Goal: Task Accomplishment & Management: Manage account settings

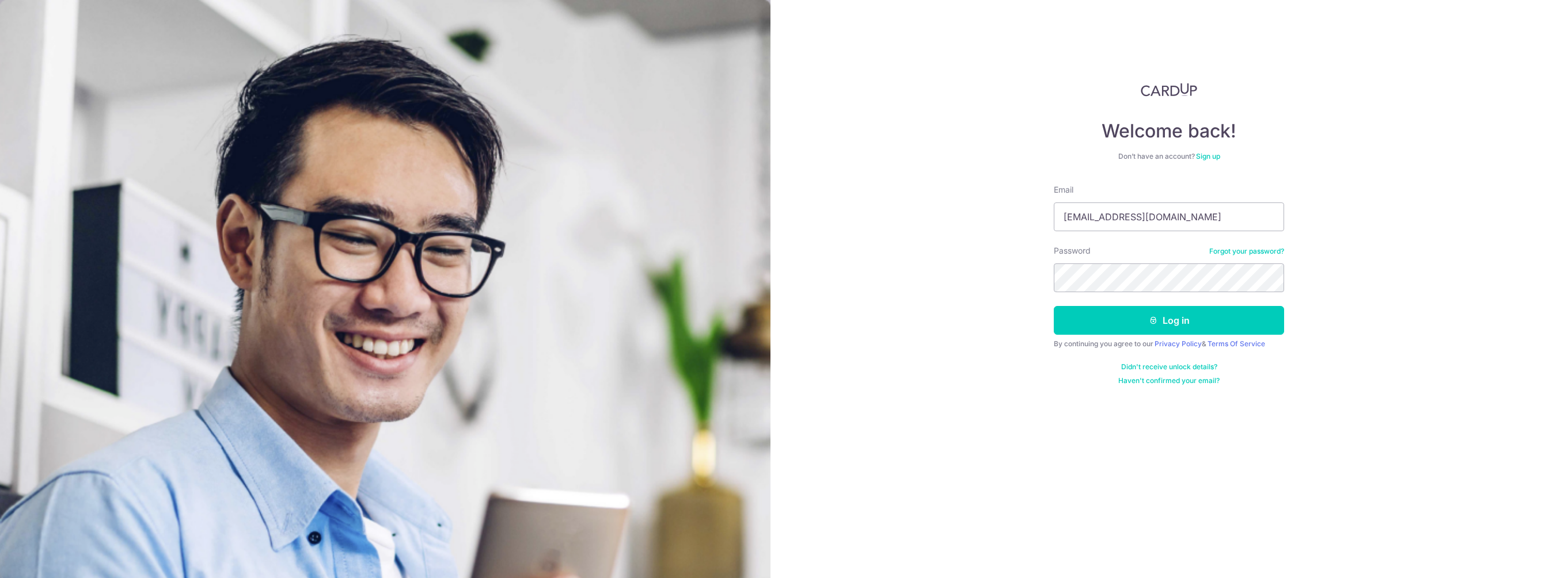
type input "[EMAIL_ADDRESS][DOMAIN_NAME]"
click at [1053, 306] on button "Log in" at bounding box center [1168, 320] width 230 height 29
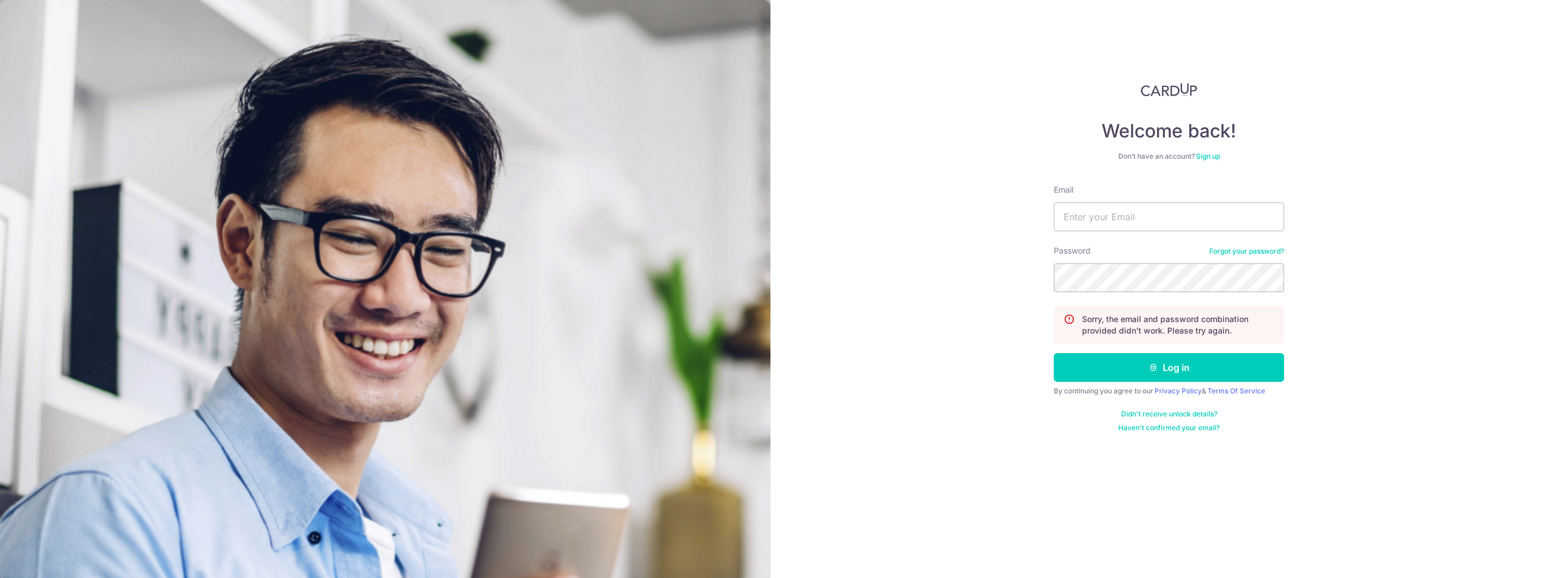
click at [1142, 158] on div "Don’t have an account? Sign up" at bounding box center [1168, 156] width 230 height 9
click at [1156, 216] on input "Email" at bounding box center [1168, 216] width 230 height 29
type input "[EMAIL_ADDRESS][DOMAIN_NAME]"
click at [1053, 353] on button "Log in" at bounding box center [1168, 367] width 230 height 29
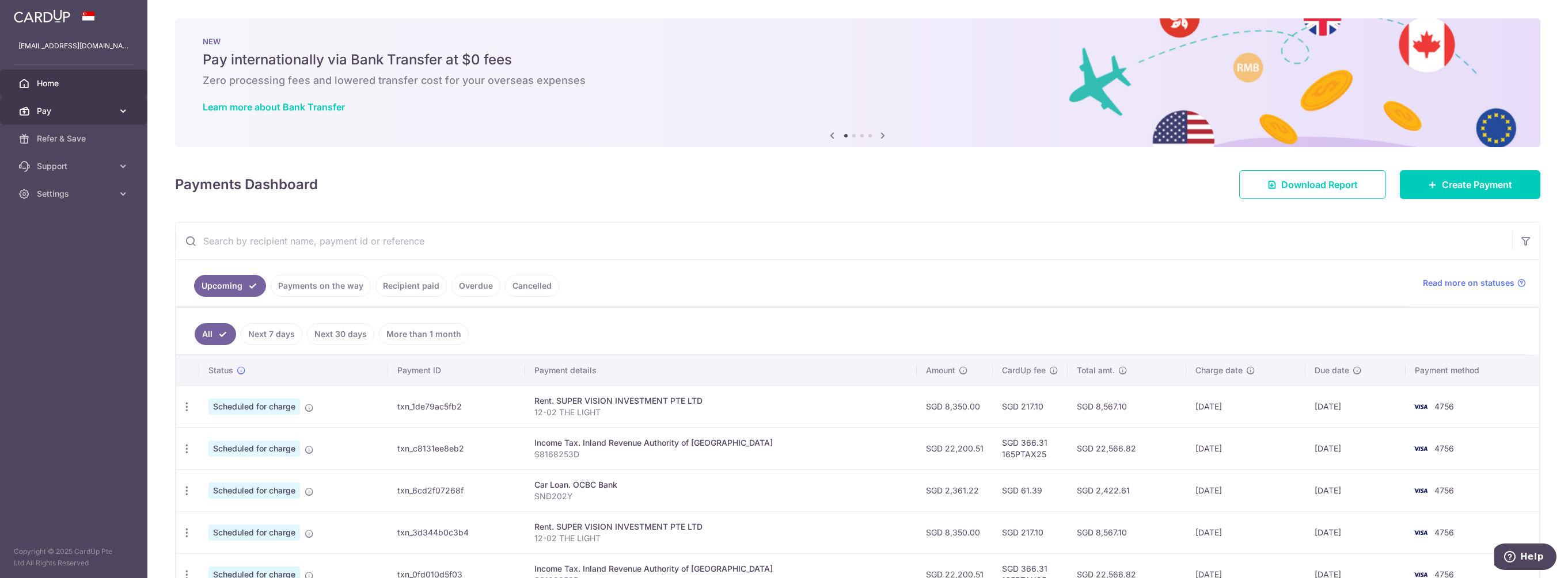
click at [115, 102] on link "Pay" at bounding box center [74, 111] width 148 height 28
click at [58, 194] on span "Cards" at bounding box center [75, 194] width 76 height 12
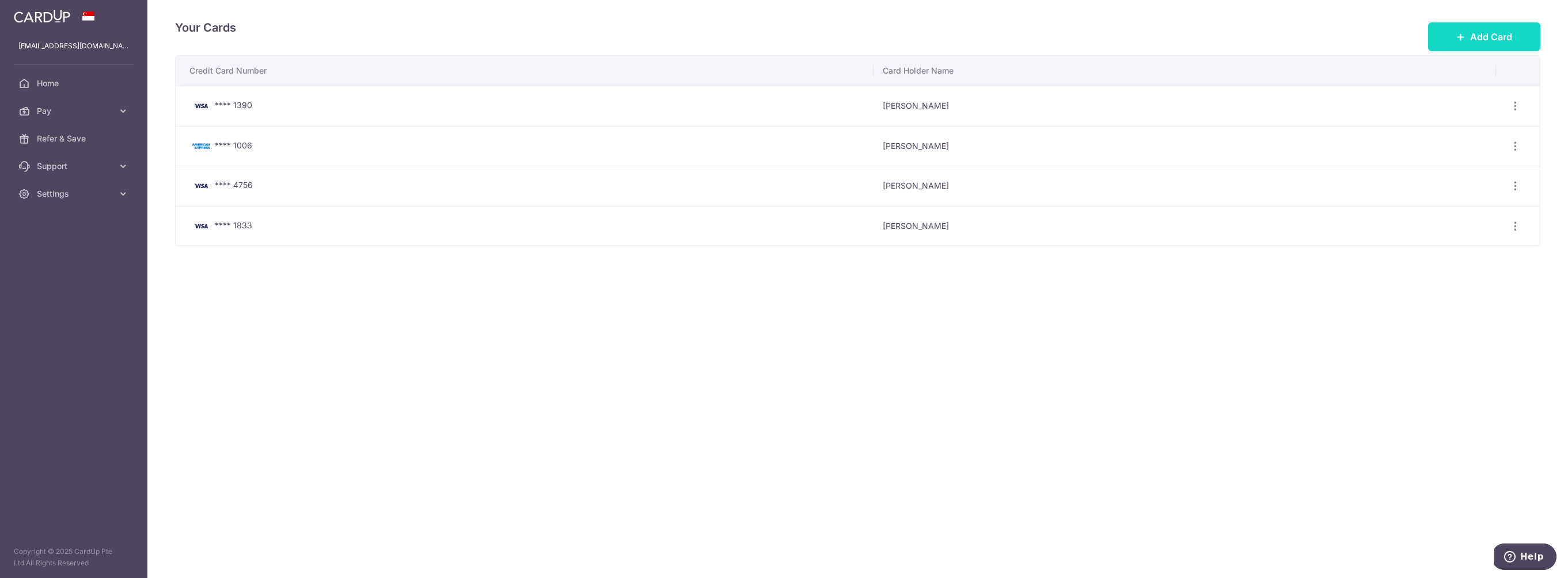
click at [1497, 38] on span "Add Card" at bounding box center [1491, 37] width 42 height 13
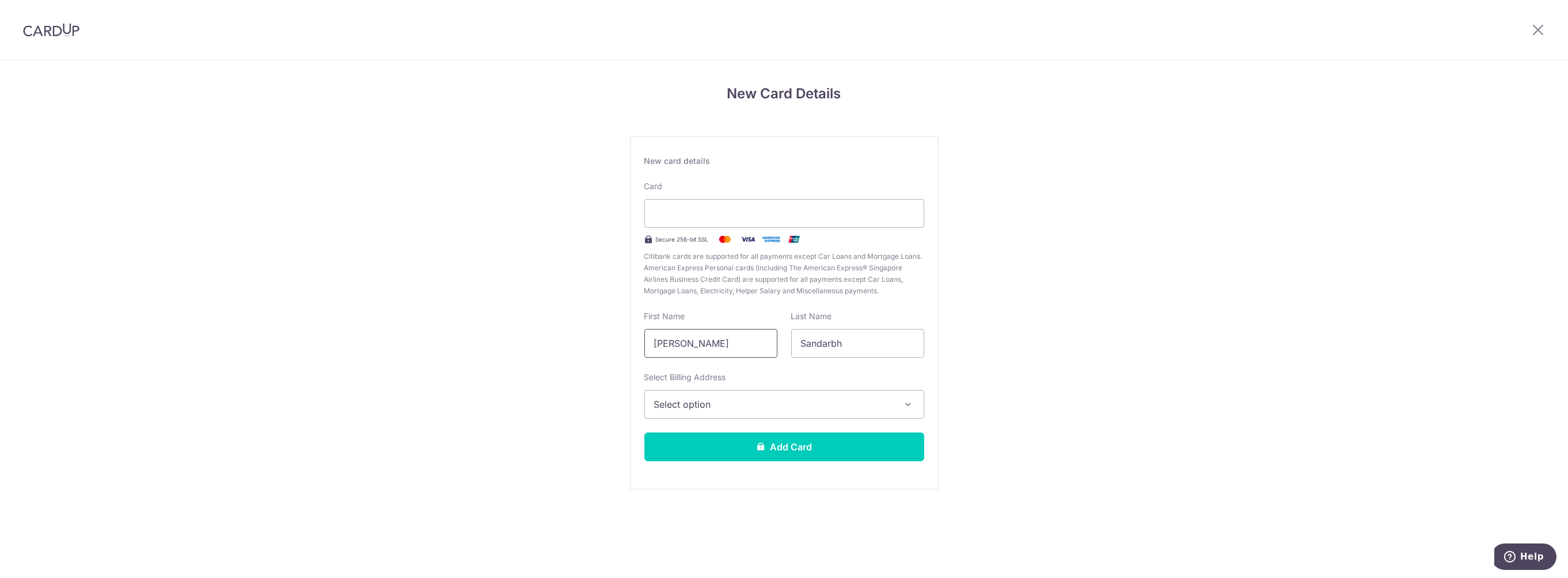
drag, startPoint x: 757, startPoint y: 344, endPoint x: 549, endPoint y: 341, distance: 208.0
click at [549, 341] on div "New Card Details New card details Card Secure 256-bit SSL Citibank cards are su…" at bounding box center [784, 302] width 1568 height 483
type input "Sandarbh Sushil"
click at [806, 412] on button "Select option" at bounding box center [784, 404] width 280 height 29
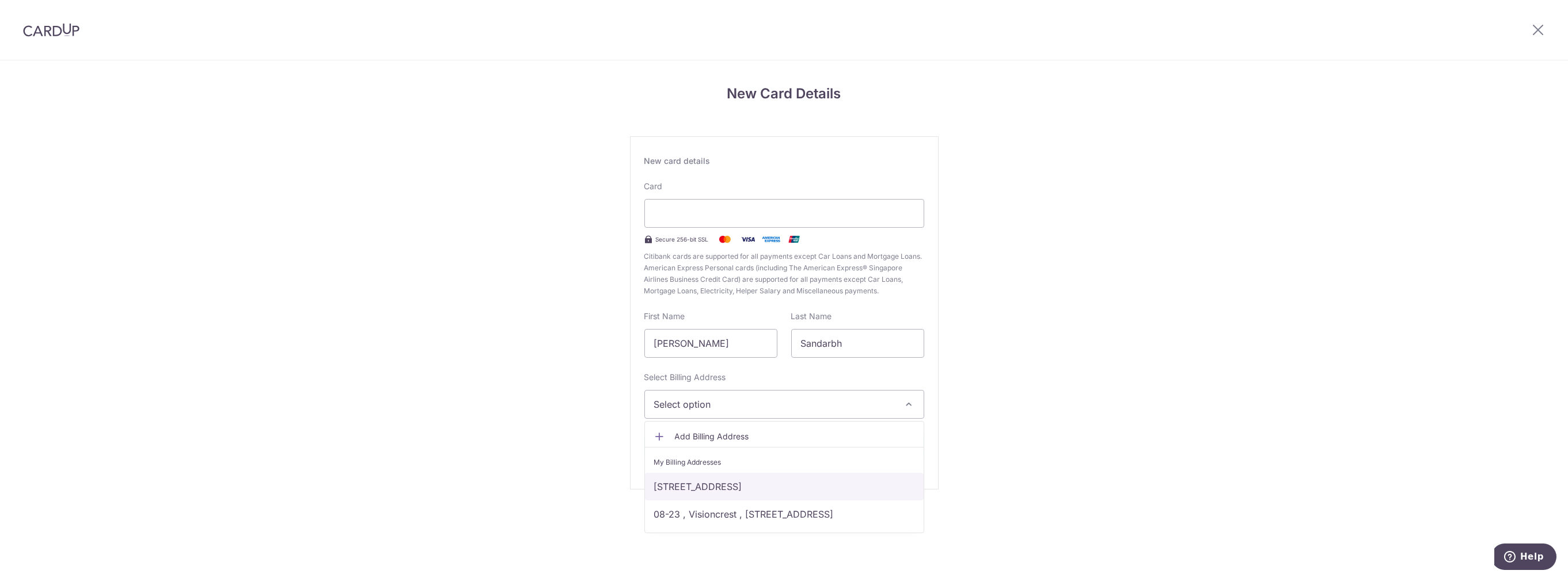
click at [771, 486] on link "12-02, 19 Cairnhill Circle, Singapore, Singapore-229768" at bounding box center [784, 487] width 279 height 28
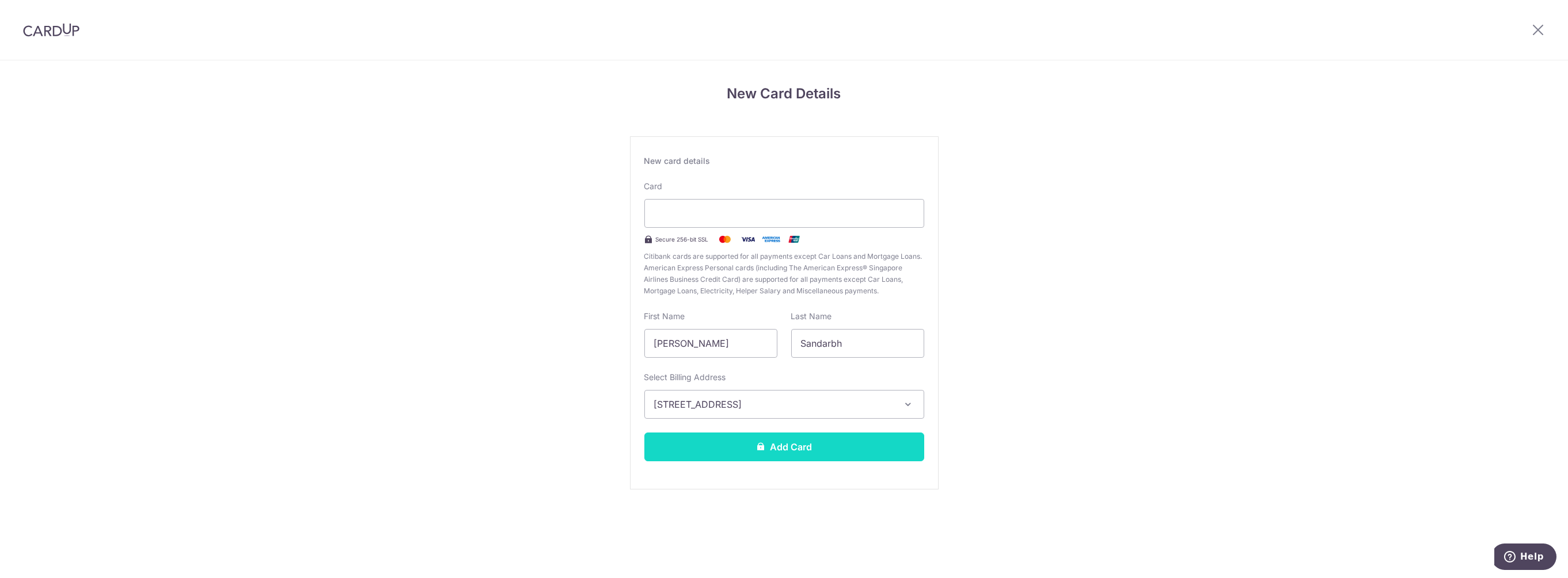
click at [777, 446] on button "Add Card" at bounding box center [784, 447] width 280 height 29
click at [766, 452] on button "Add Card" at bounding box center [784, 447] width 280 height 29
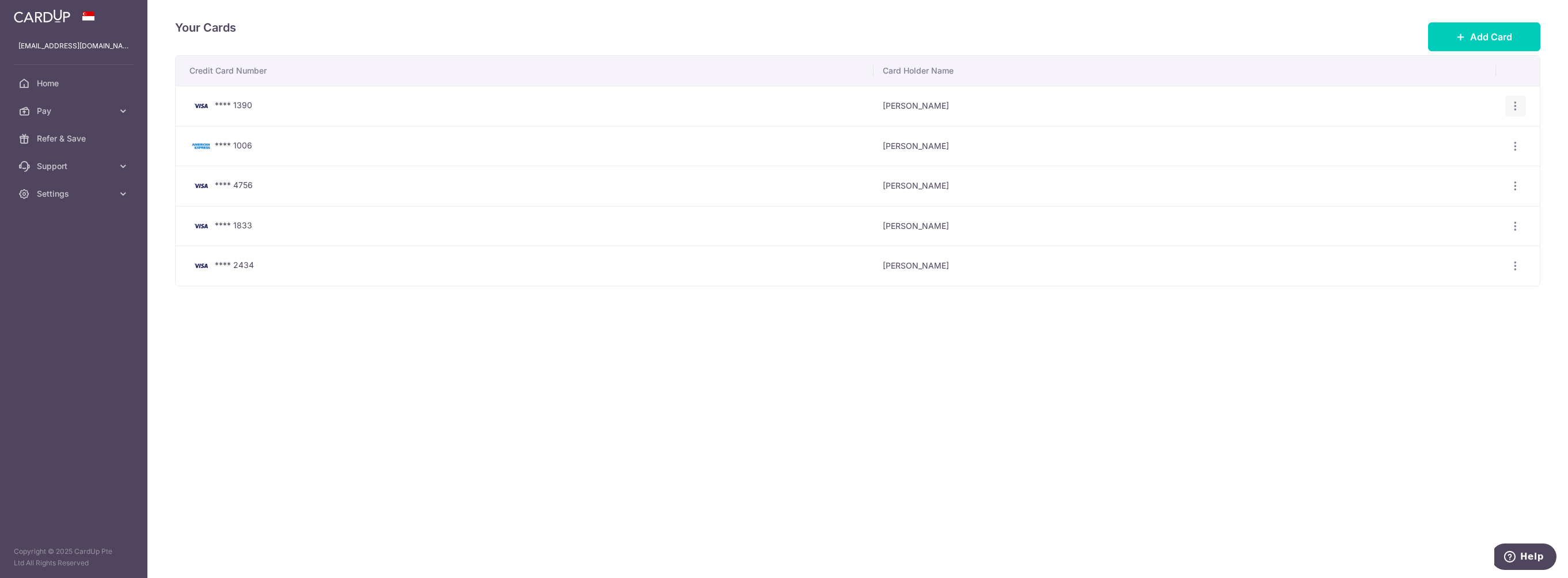
click at [1513, 103] on icon "button" at bounding box center [1516, 106] width 12 height 12
click at [1471, 135] on span "View/Edit" at bounding box center [1477, 138] width 78 height 13
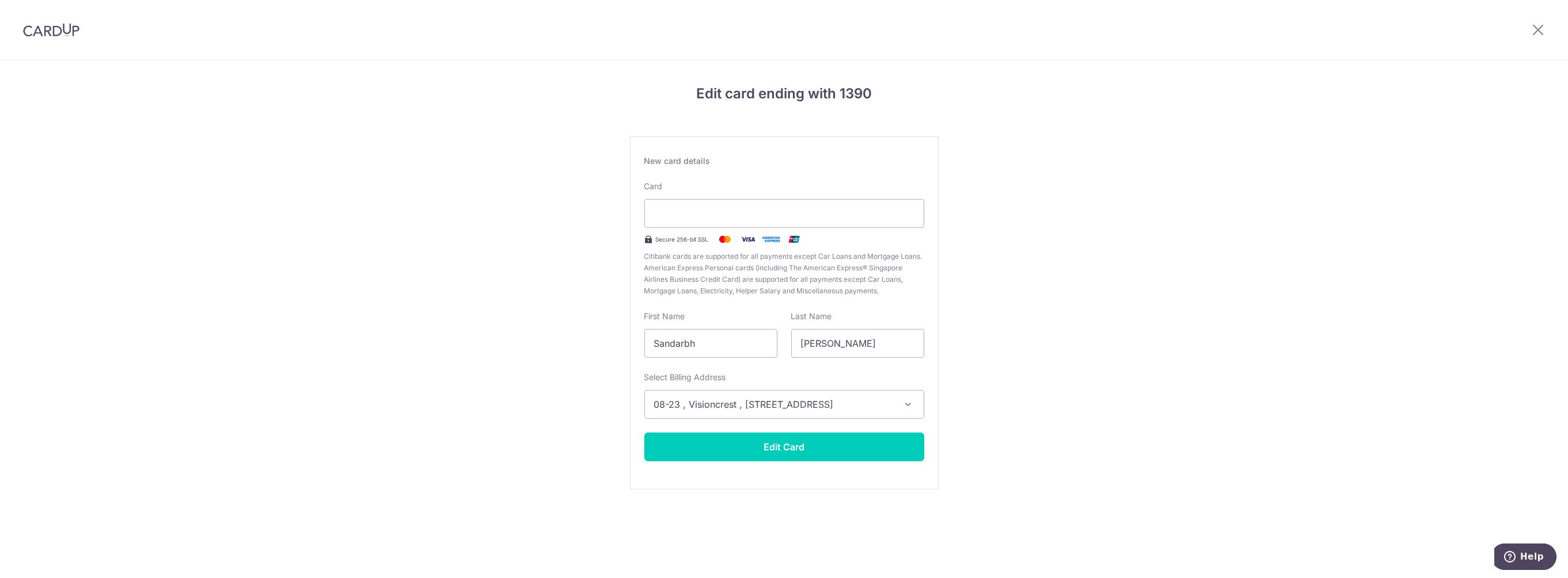
click at [903, 403] on icon "button" at bounding box center [909, 404] width 12 height 12
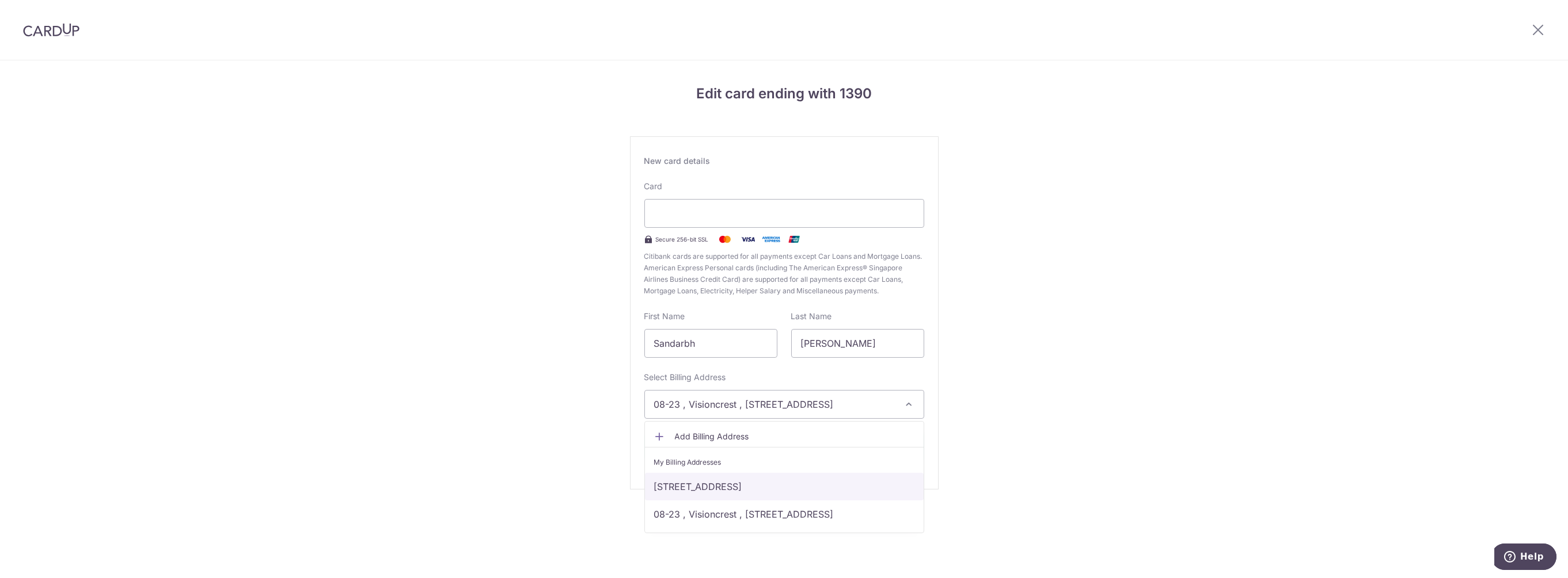
click at [733, 485] on link "12-02, 19 Cairnhill Circle, Singapore, Singapore-229768" at bounding box center [784, 487] width 279 height 28
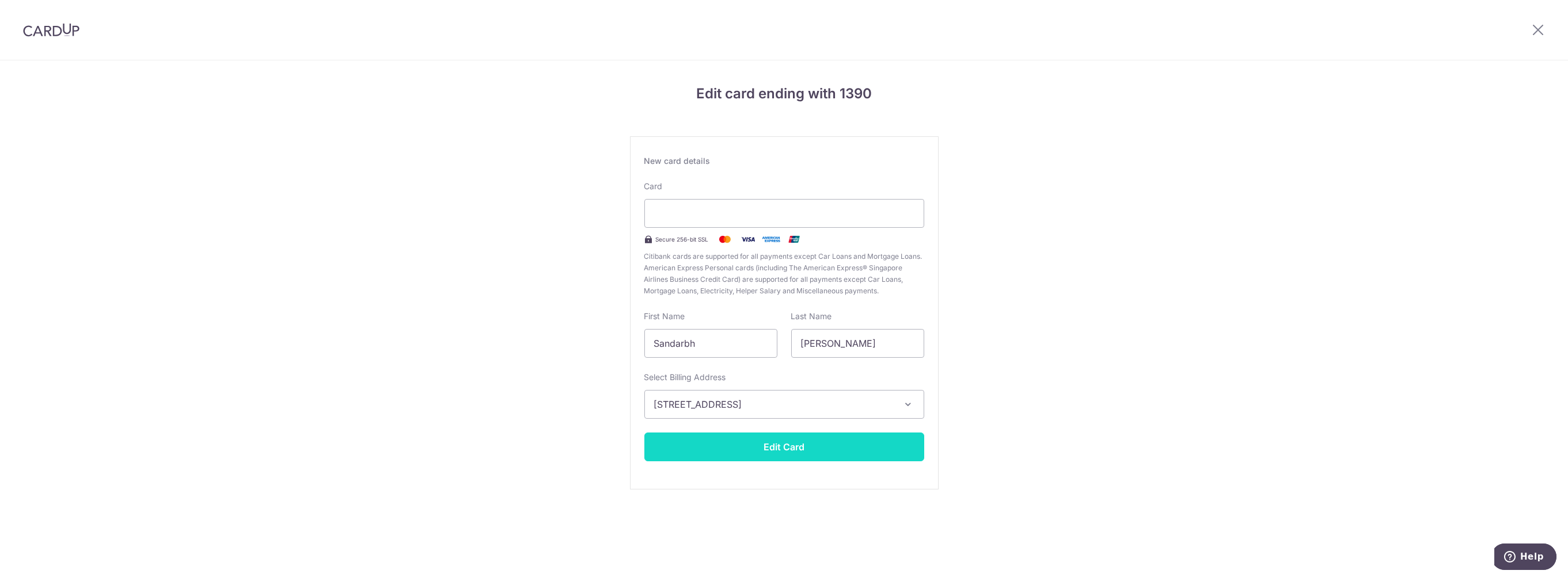
click at [786, 445] on button "Edit Card" at bounding box center [784, 447] width 280 height 29
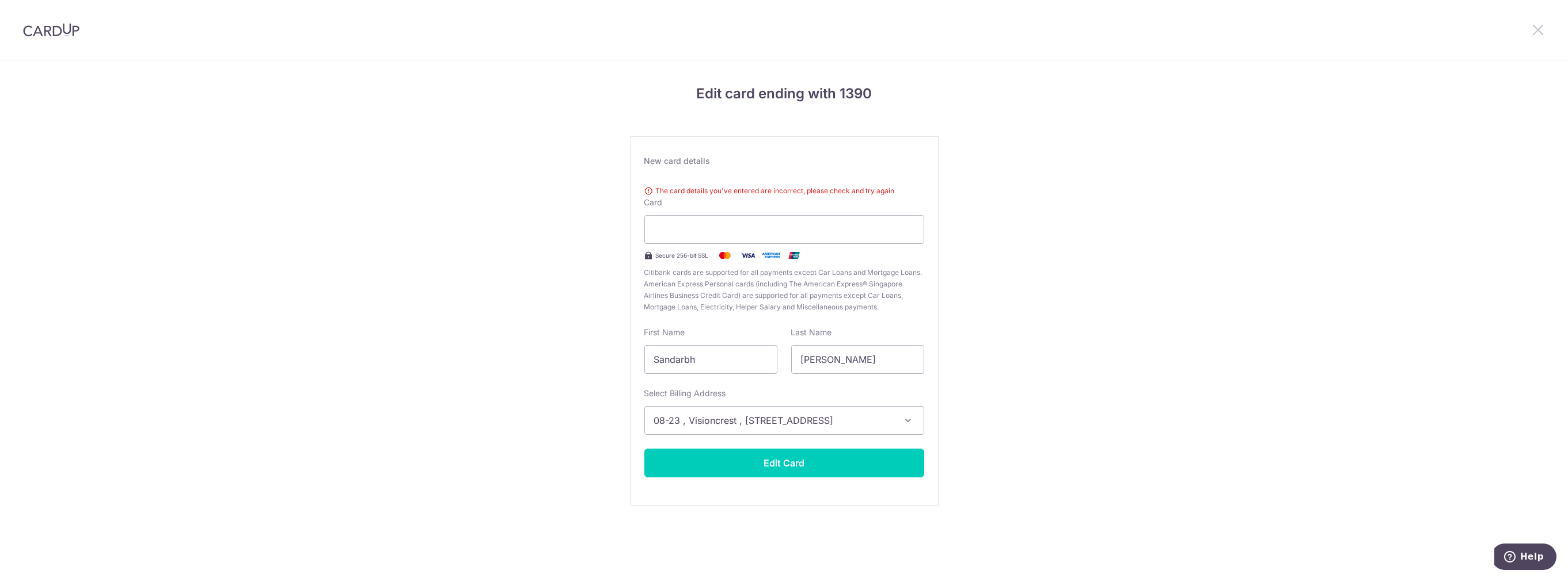
click at [1542, 28] on icon at bounding box center [1538, 29] width 13 height 14
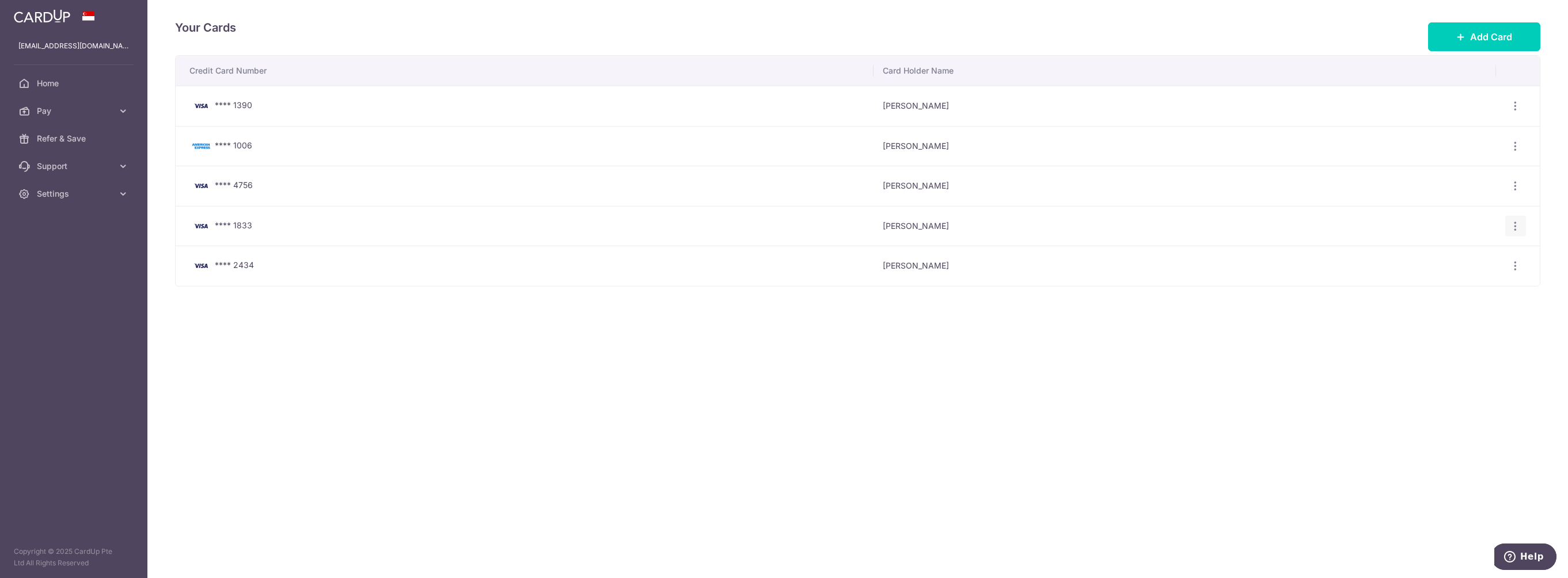
click at [1518, 223] on icon "button" at bounding box center [1516, 227] width 12 height 12
click at [1452, 287] on span "Delete" at bounding box center [1477, 285] width 78 height 13
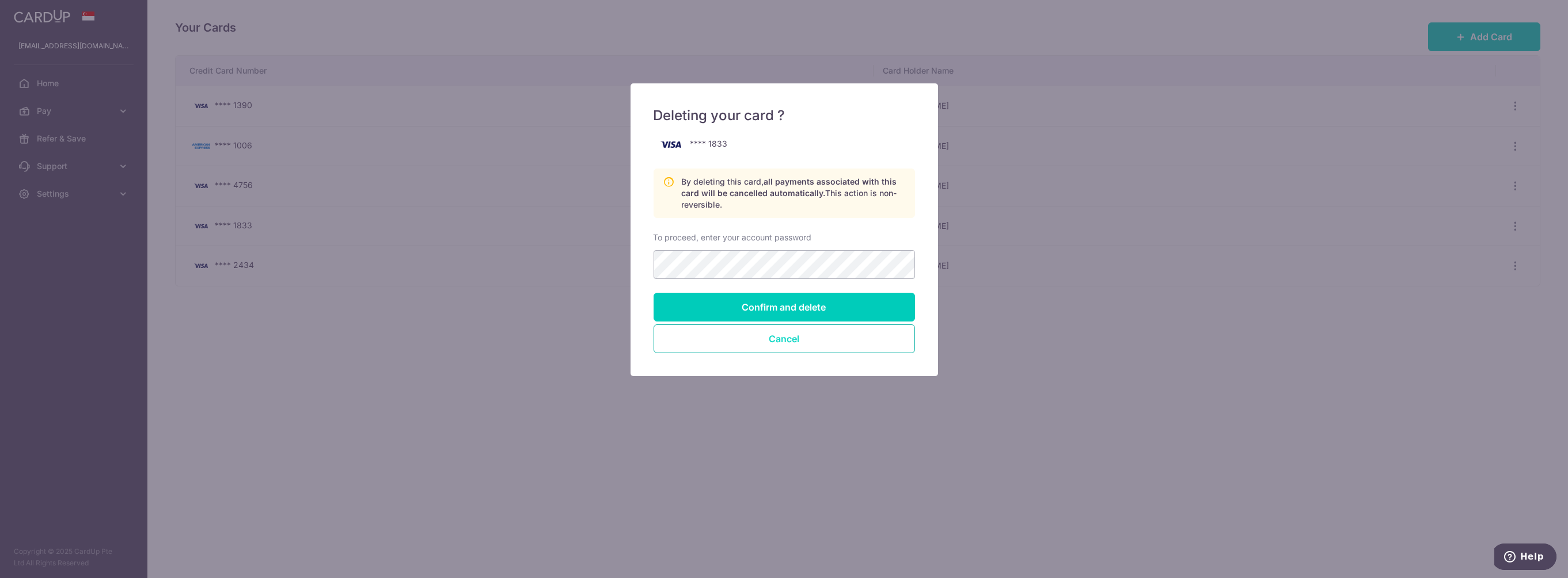
click at [811, 337] on button "Cancel" at bounding box center [784, 339] width 261 height 29
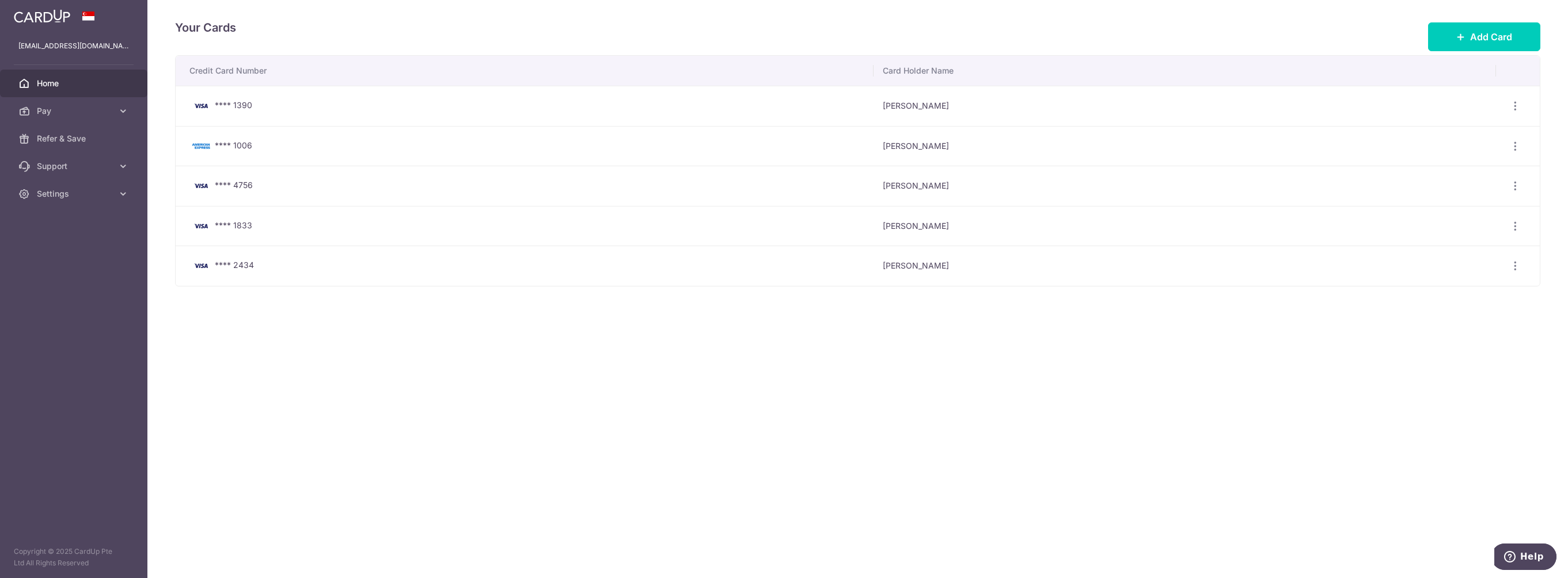
click at [50, 80] on span "Home" at bounding box center [75, 84] width 76 height 12
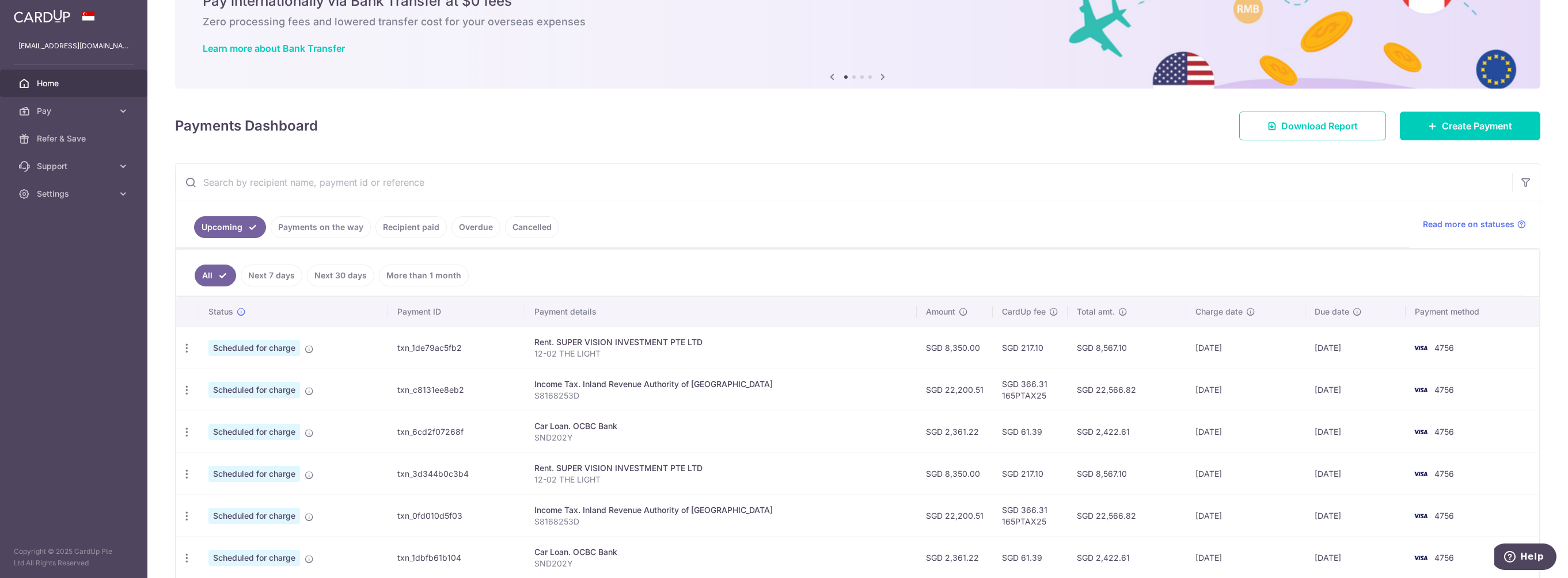
scroll to position [115, 0]
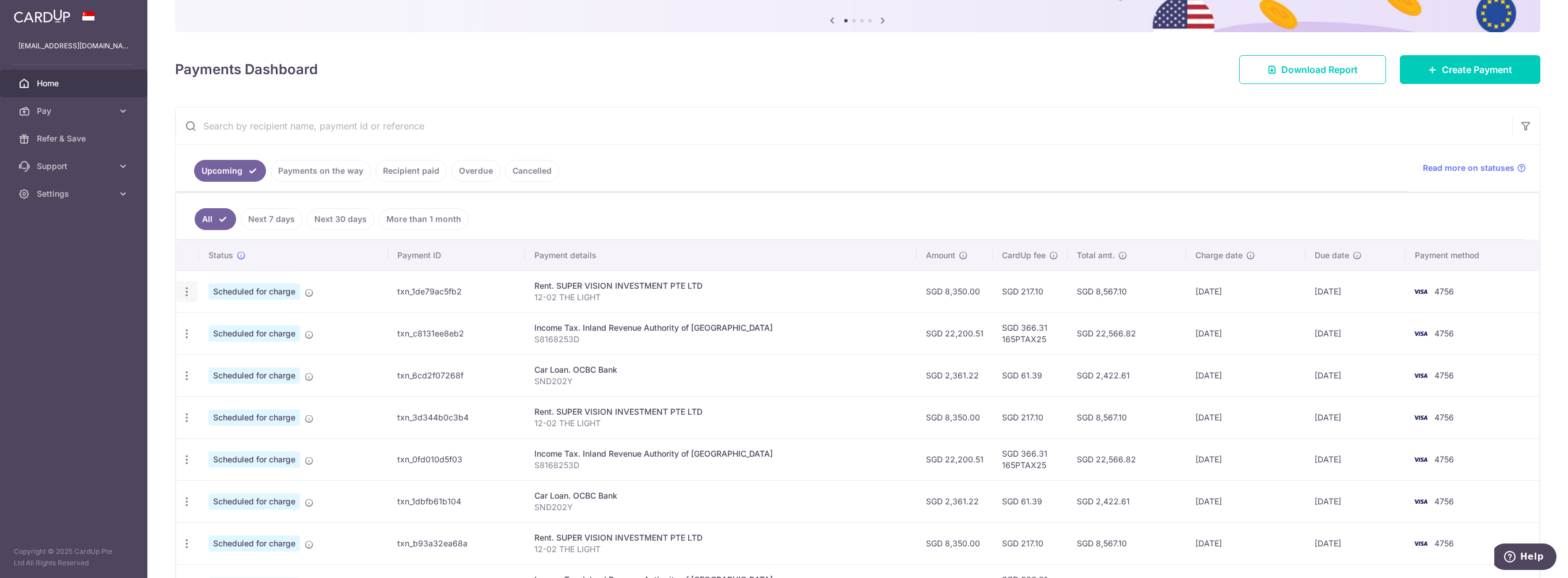
click at [187, 289] on icon "button" at bounding box center [186, 292] width 12 height 12
click at [272, 321] on span "Update payment" at bounding box center [248, 323] width 78 height 13
radio input "true"
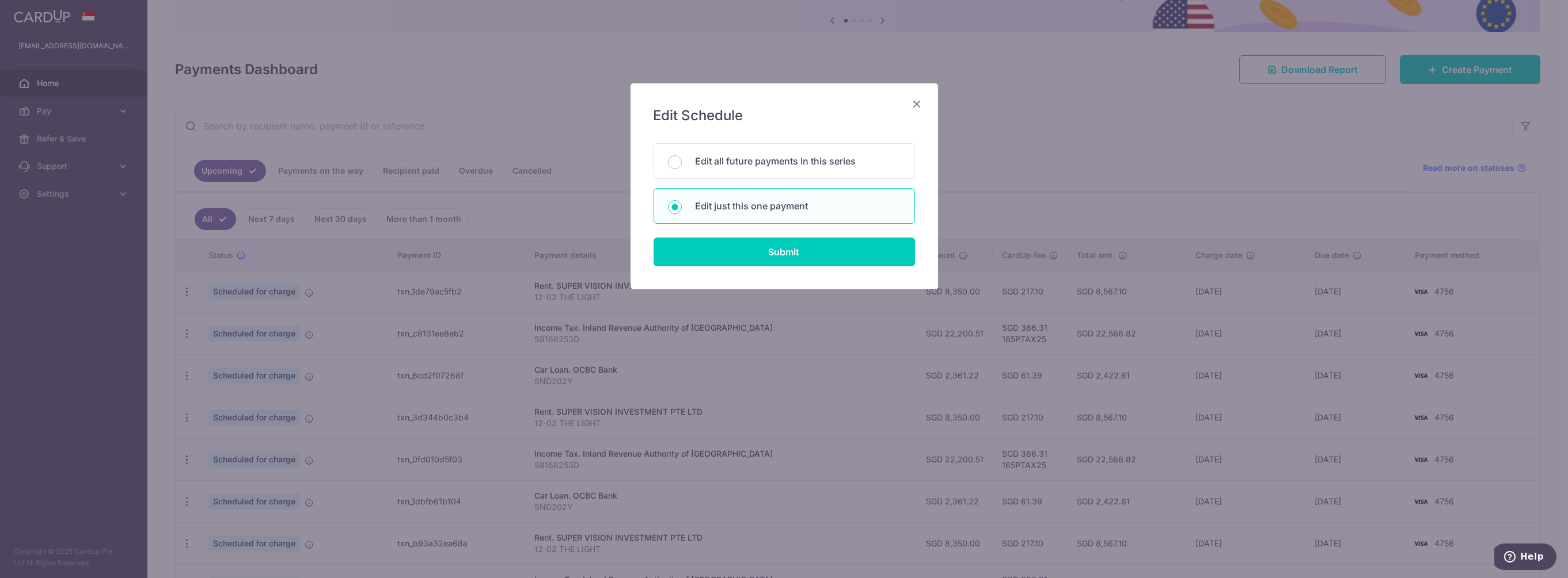
click at [671, 159] on input "Edit all future payments in this series" at bounding box center [675, 162] width 13 height 13
radio input "true"
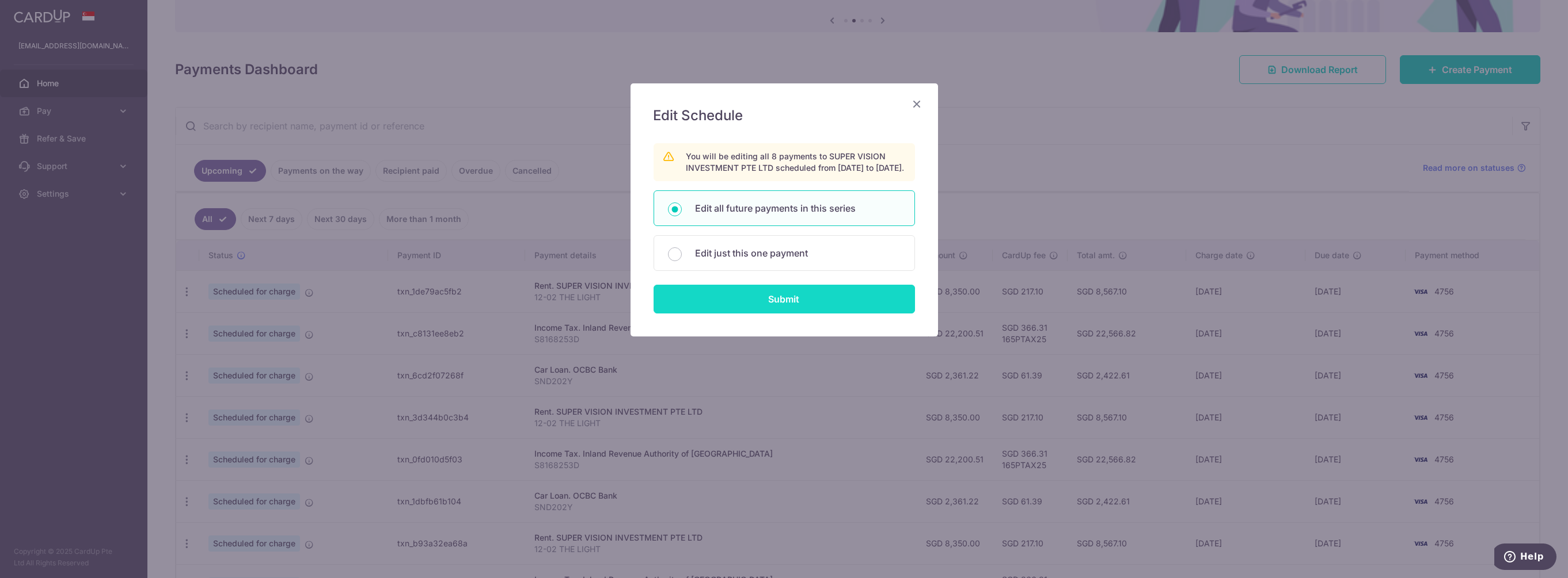
click at [776, 309] on input "Submit" at bounding box center [784, 299] width 261 height 29
radio input "true"
type input "8,350.00"
type input "12-02 THE LIGHT"
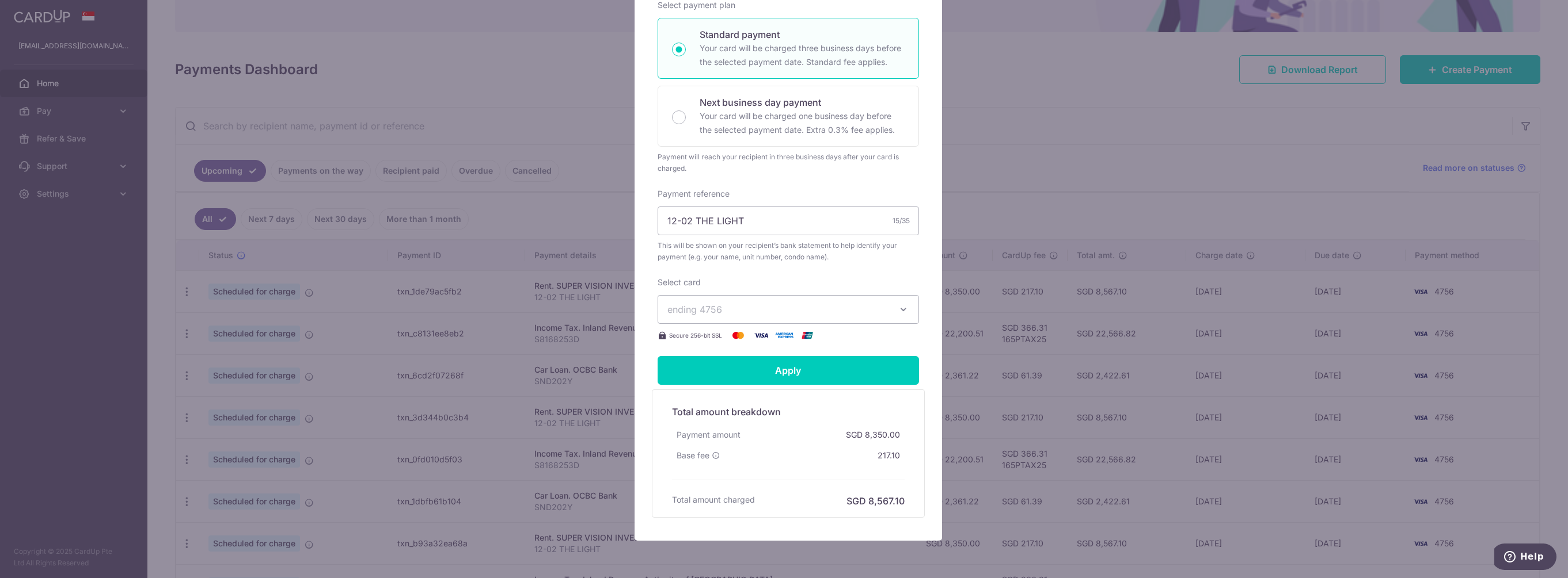
scroll to position [230, 0]
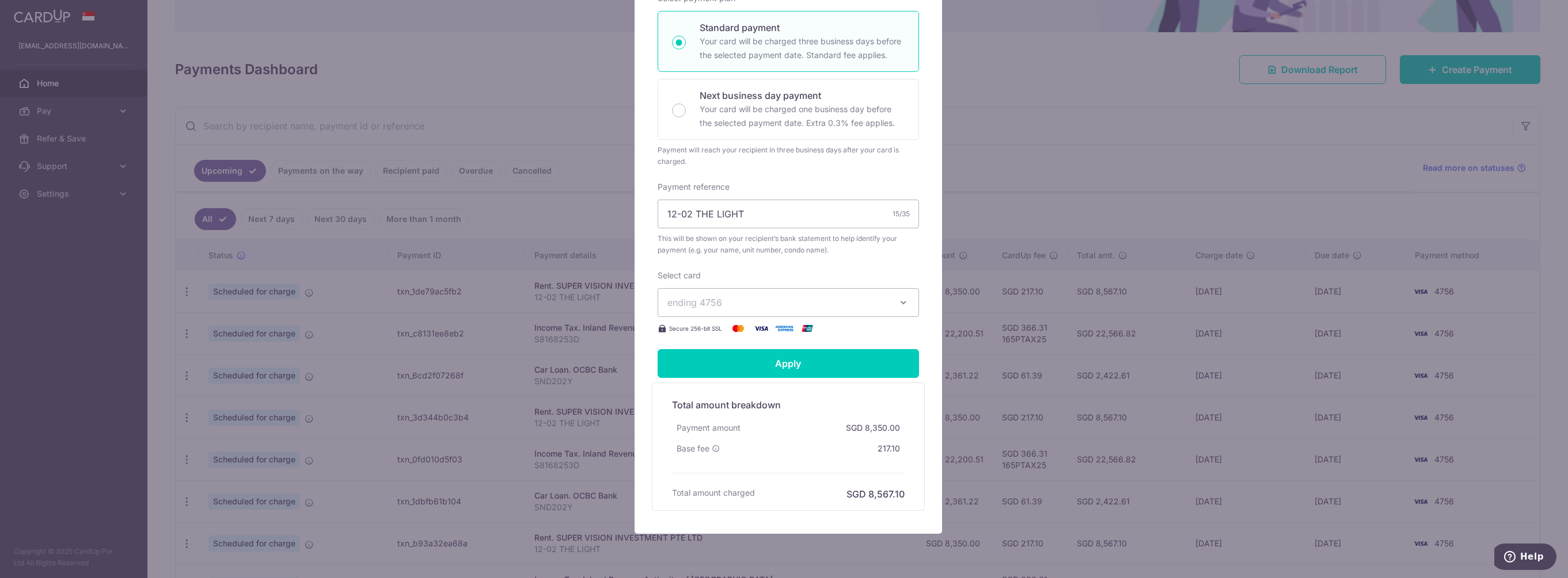
click at [899, 309] on icon "button" at bounding box center [904, 303] width 12 height 12
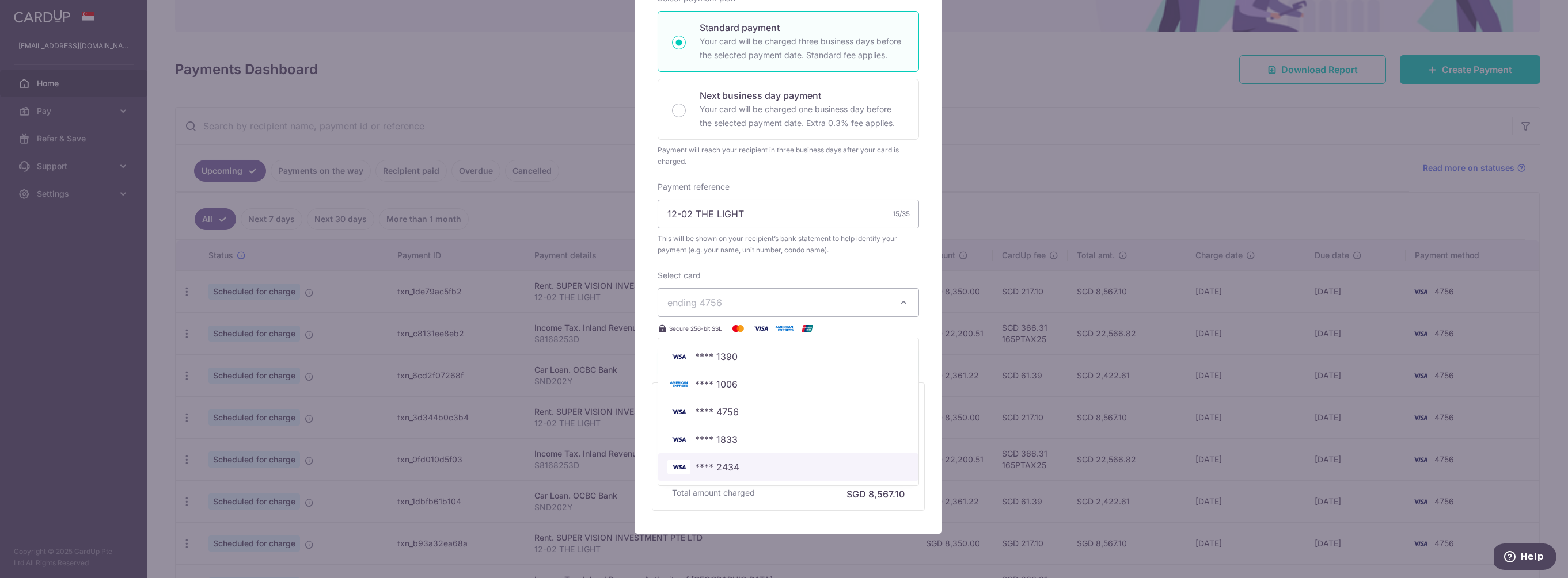
click at [714, 474] on span "**** 2434" at bounding box center [717, 467] width 44 height 13
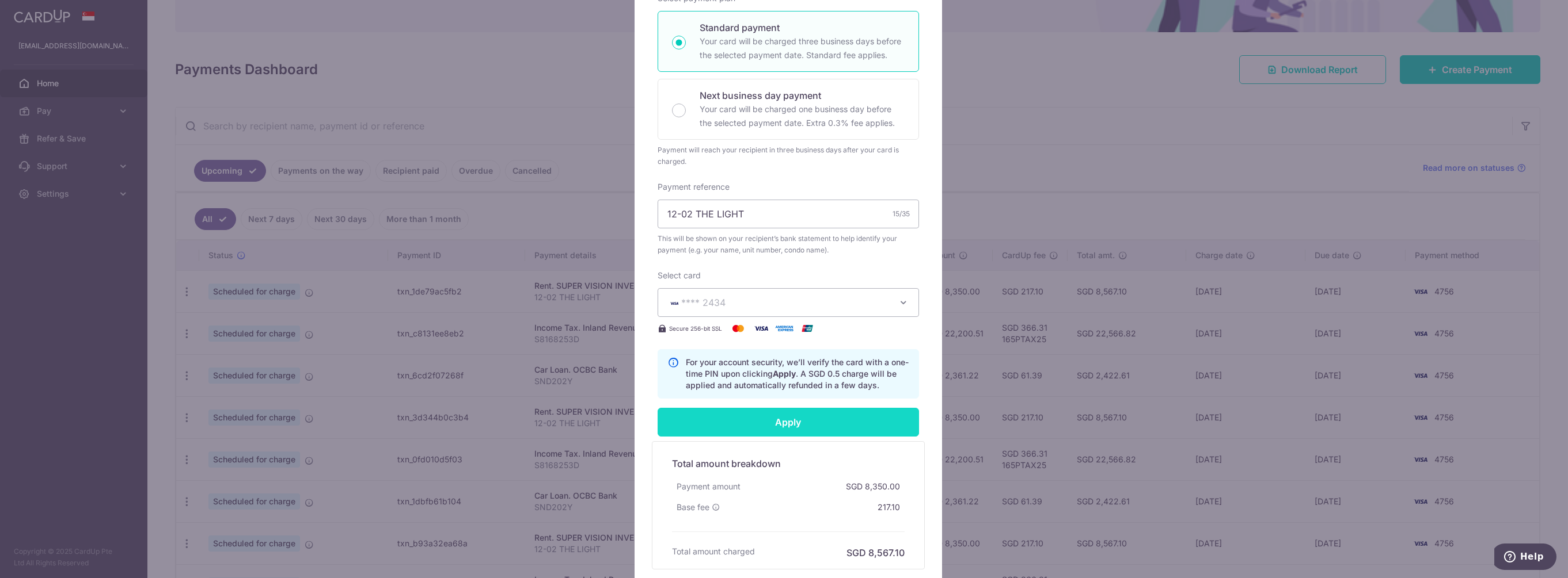
click at [776, 432] on input "Apply" at bounding box center [787, 422] width 261 height 29
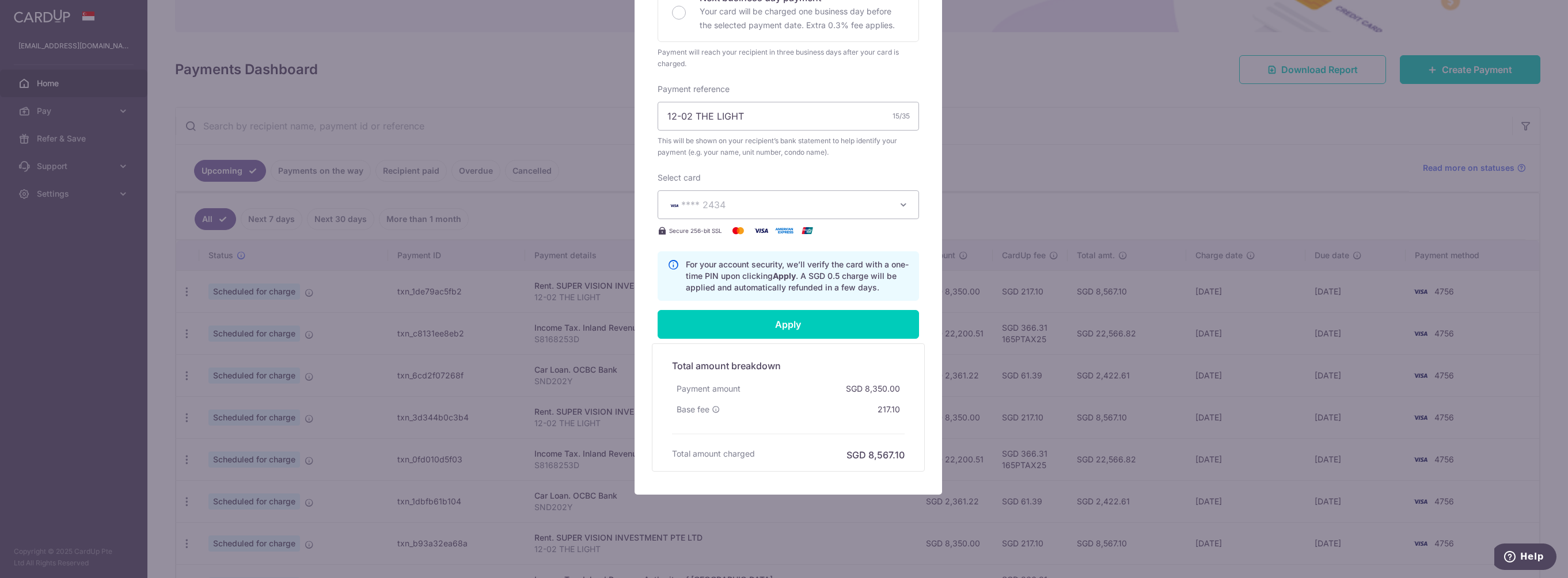
scroll to position [337, 0]
click at [798, 328] on input "Apply" at bounding box center [787, 325] width 261 height 29
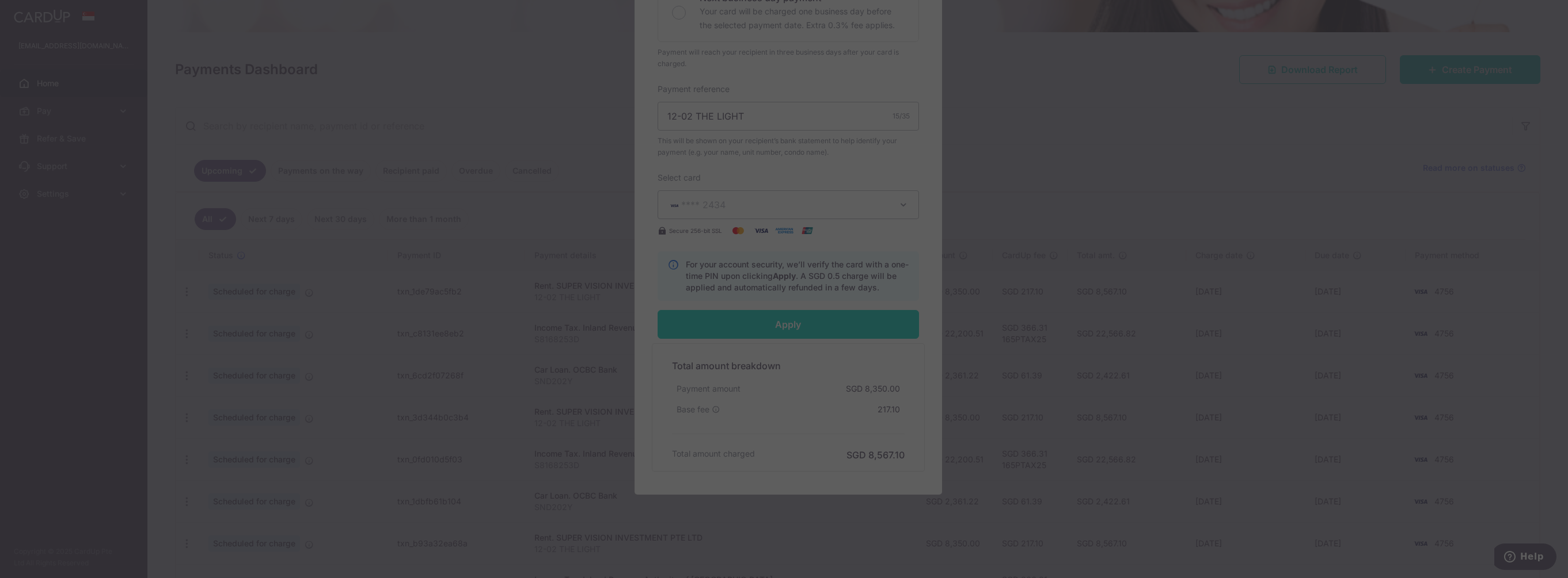
type input "Successfully Applied"
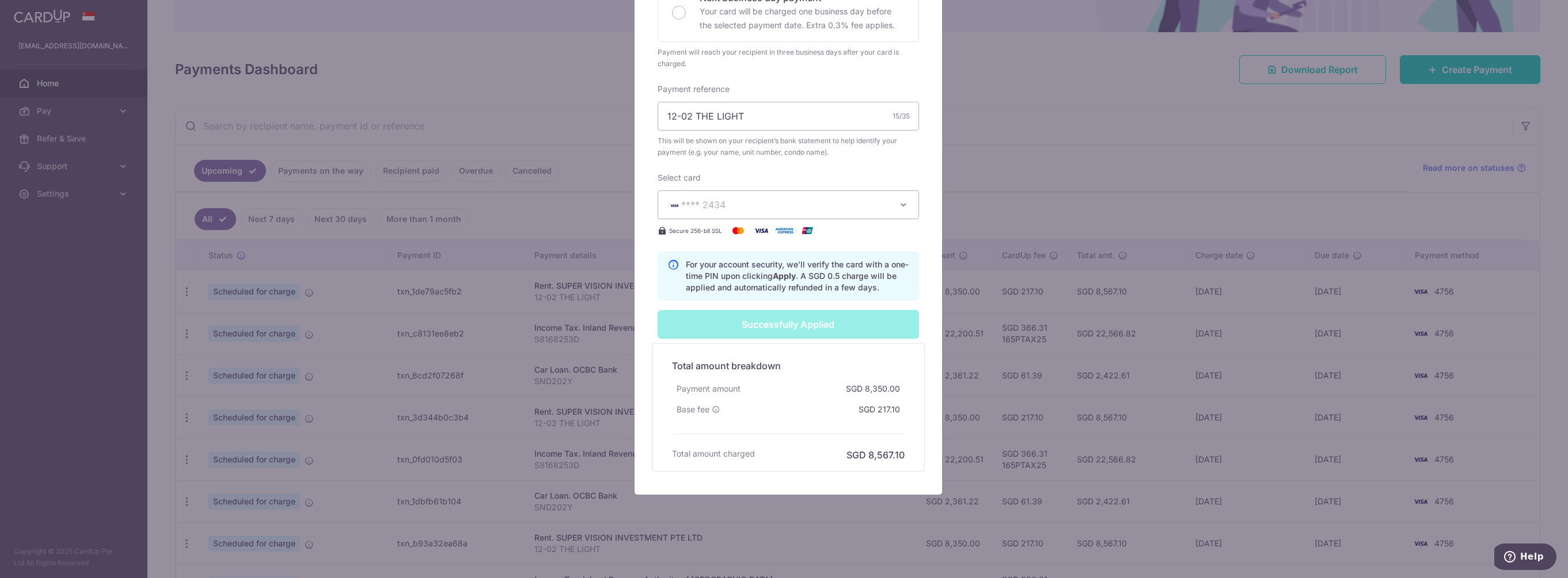
click at [1004, 121] on div "Edit payment By clicking apply, you will make changes to all 8 payments to SUPE…" at bounding box center [784, 289] width 1568 height 578
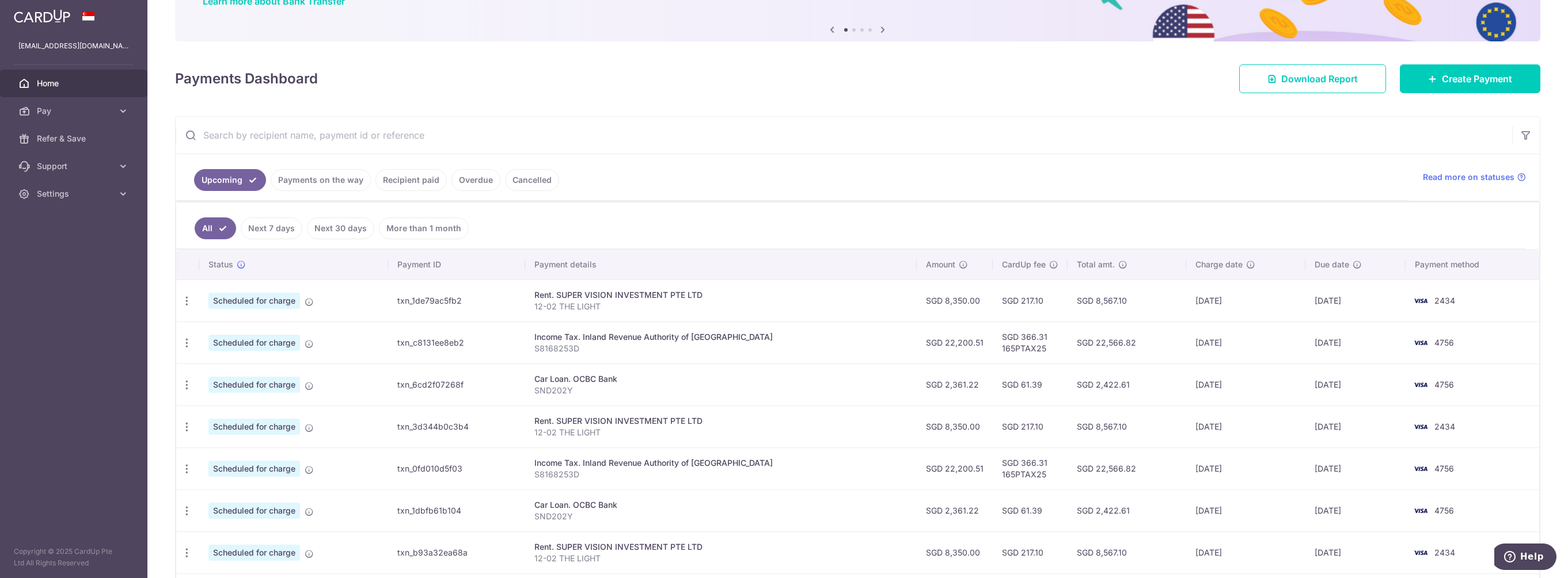
scroll to position [115, 0]
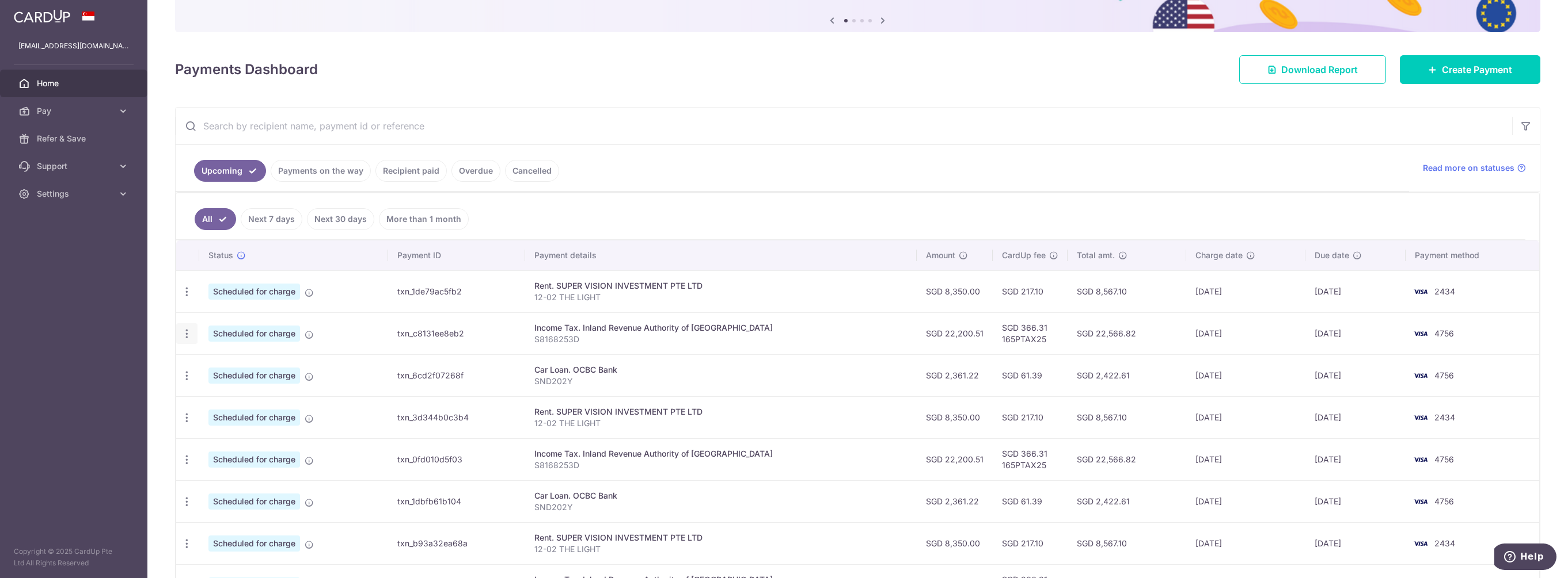
click at [186, 331] on icon "button" at bounding box center [186, 334] width 12 height 12
click at [232, 366] on span "Update payment" at bounding box center [248, 365] width 78 height 13
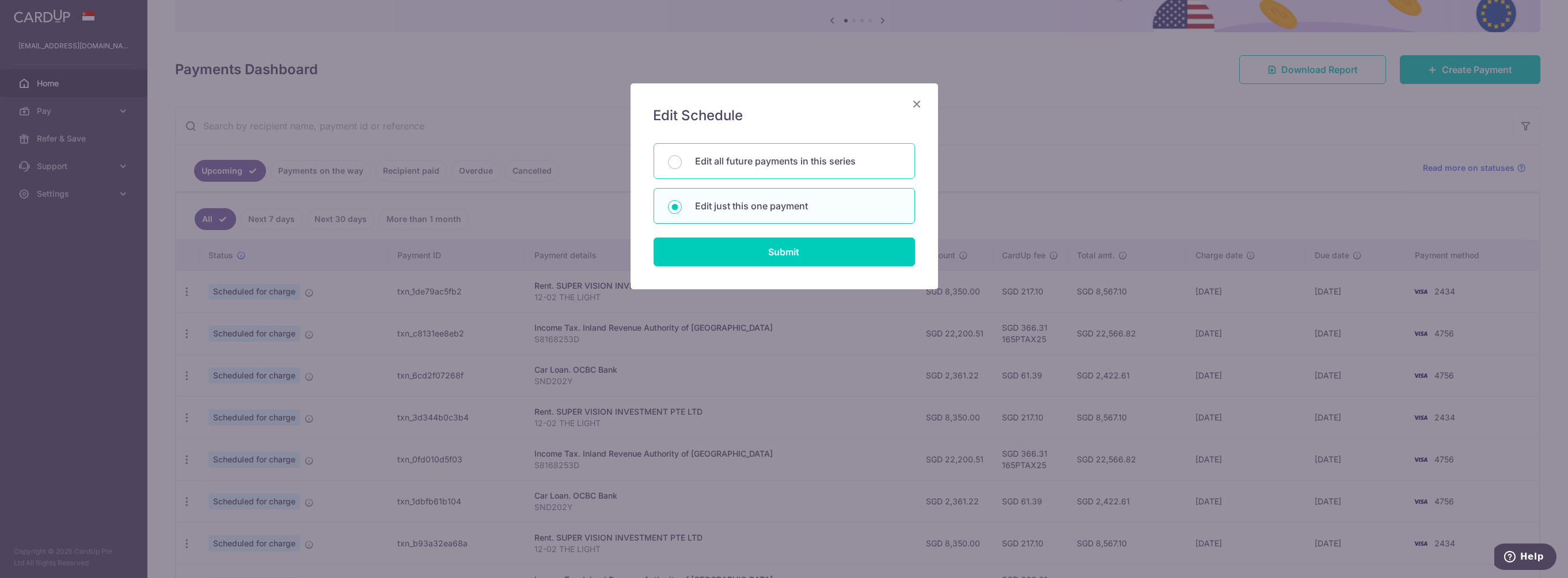
click at [723, 160] on p "Edit all future payments in this series" at bounding box center [798, 161] width 205 height 13
click at [682, 160] on input "Edit all future payments in this series" at bounding box center [675, 162] width 13 height 13
radio input "true"
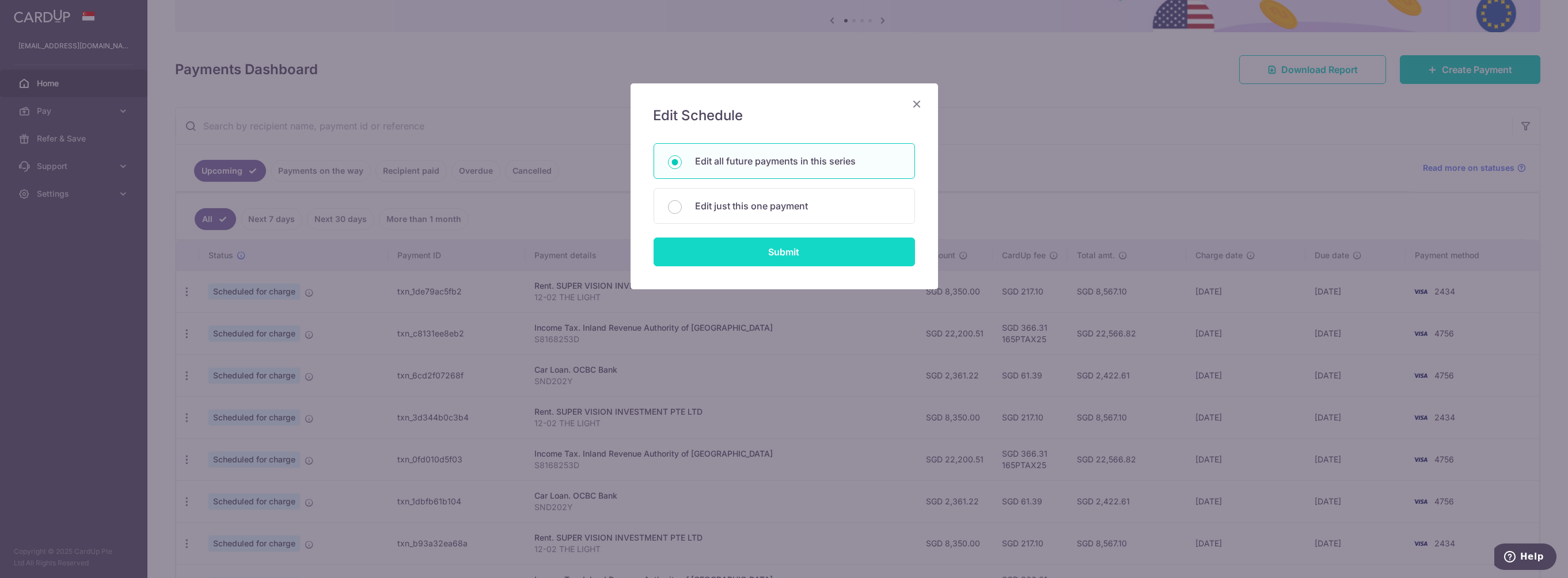
click at [773, 254] on input "Submit" at bounding box center [784, 252] width 261 height 29
radio input "true"
type input "22,200.51"
type input "S8168253D"
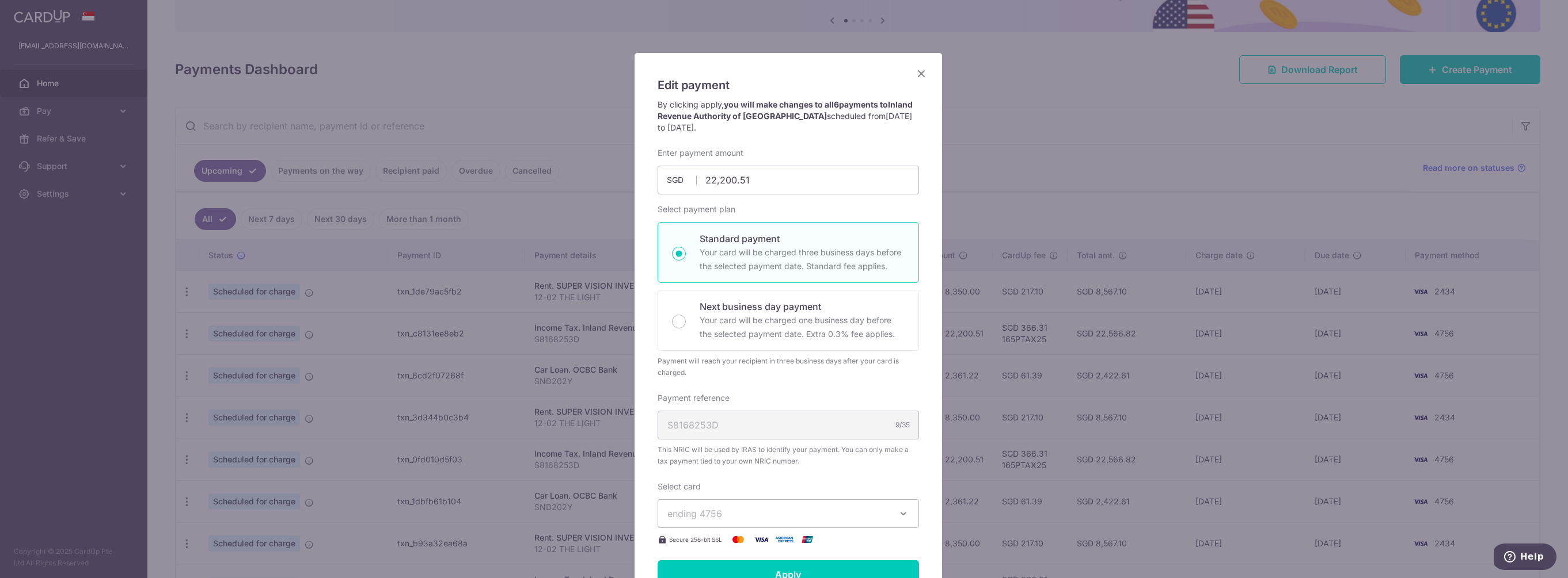
scroll to position [58, 0]
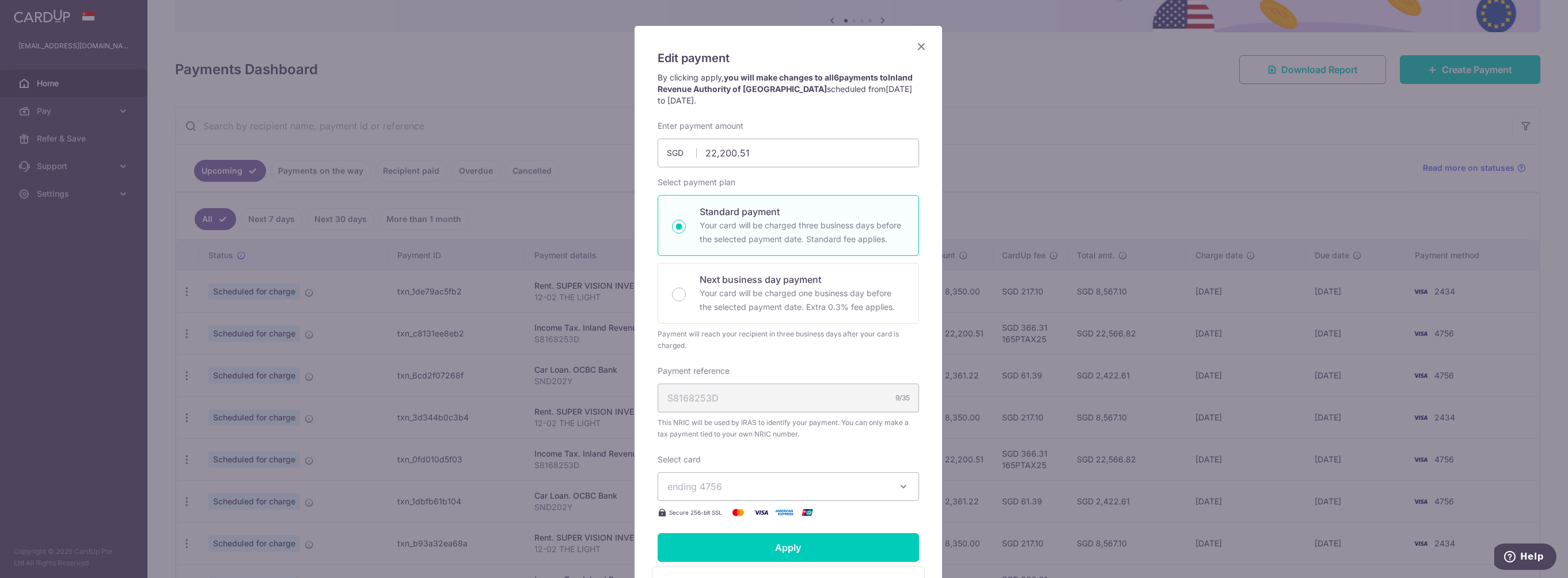
click at [867, 488] on span "ending 4756" at bounding box center [777, 487] width 221 height 13
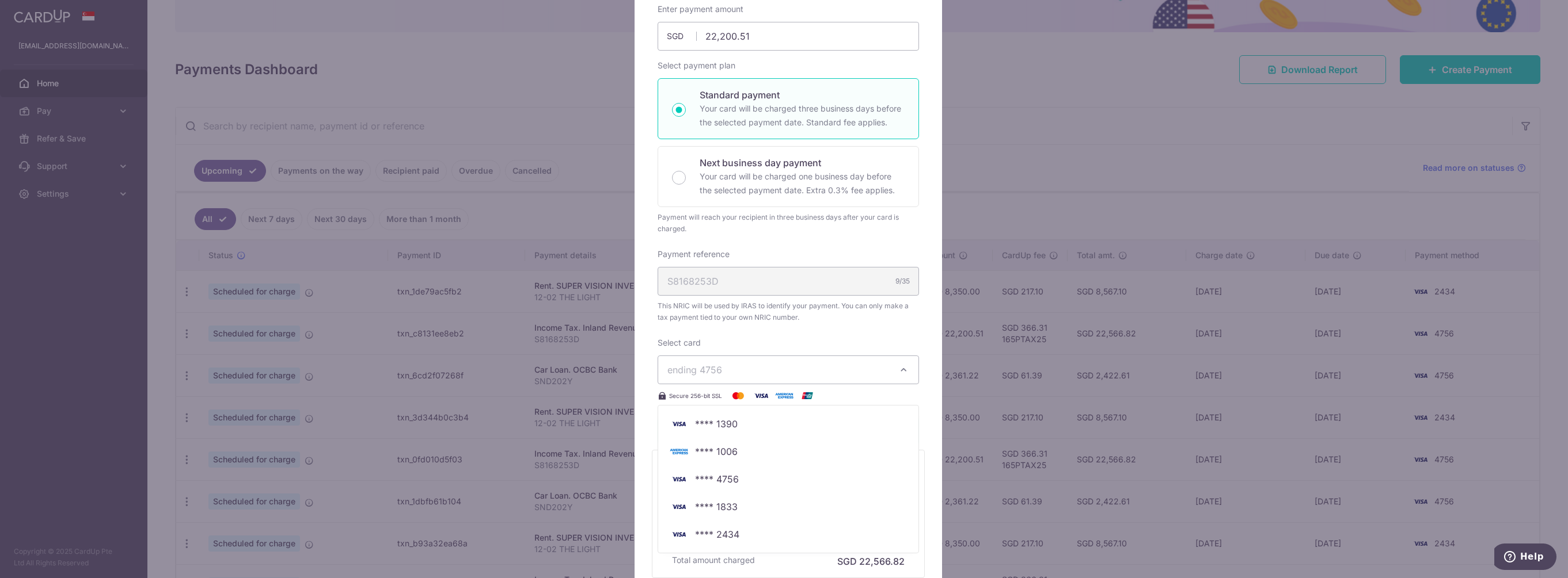
scroll to position [288, 0]
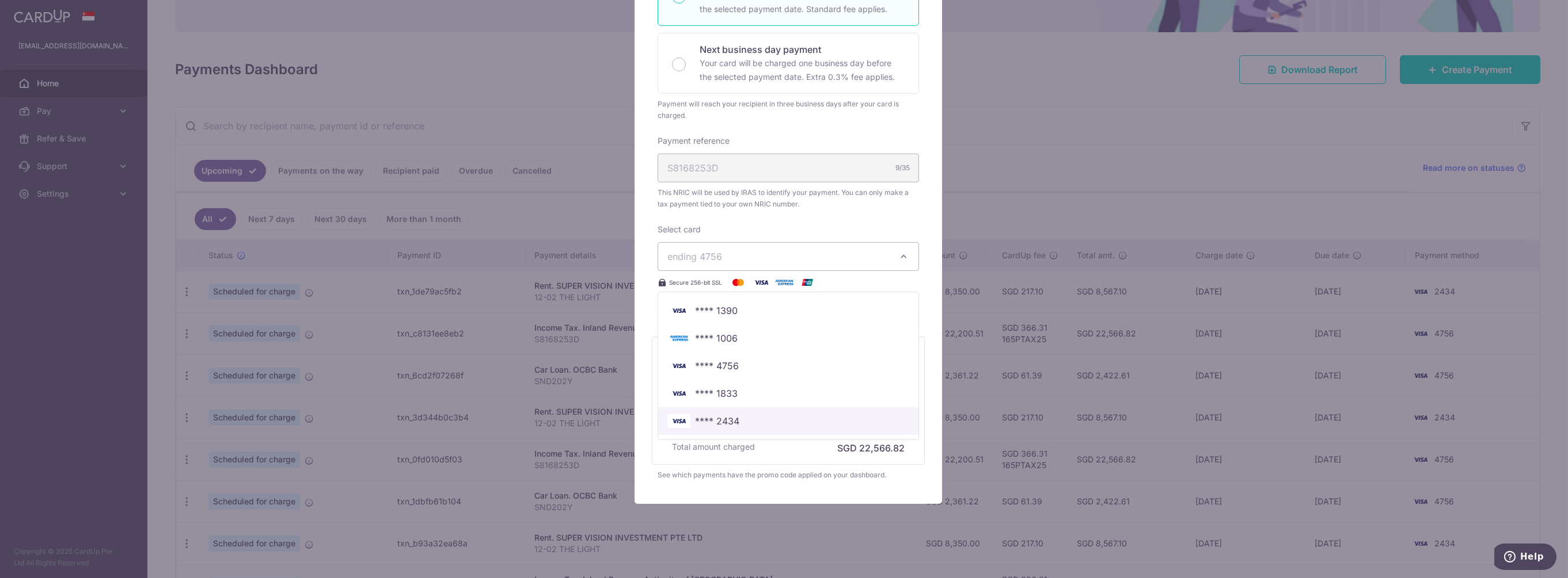
click at [745, 420] on span "**** 2434" at bounding box center [788, 421] width 242 height 13
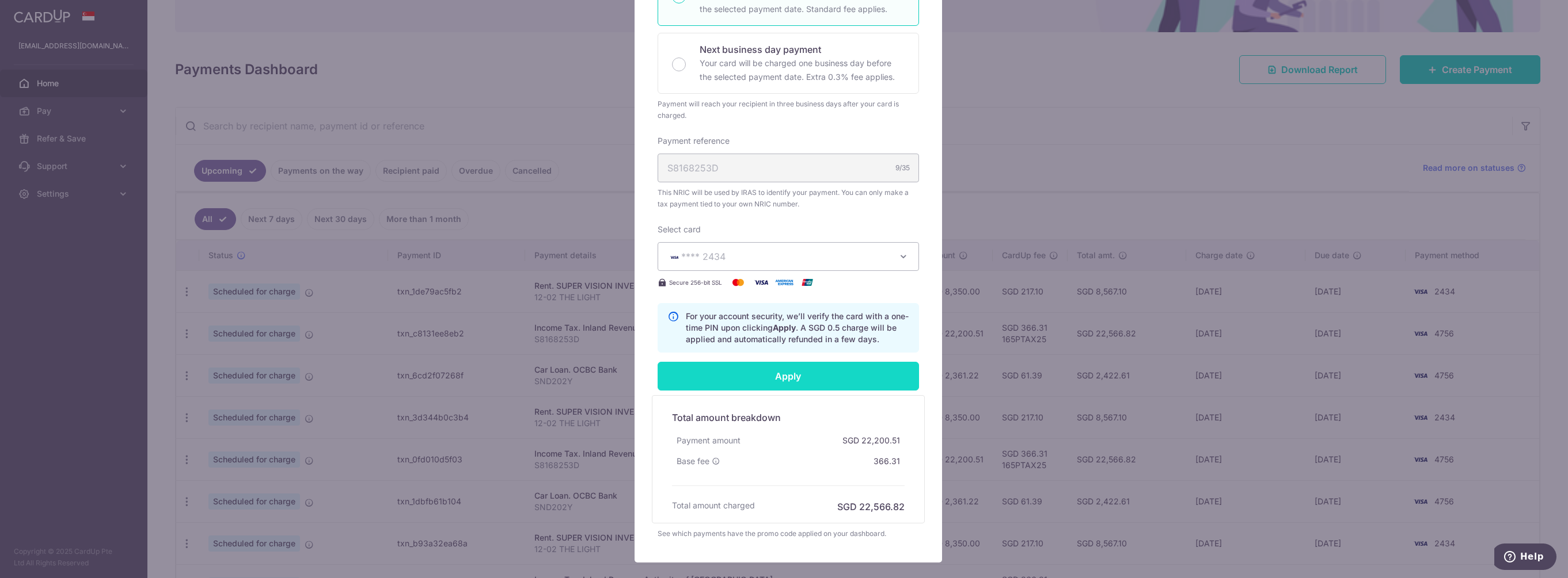
click at [813, 378] on input "Apply" at bounding box center [787, 377] width 261 height 29
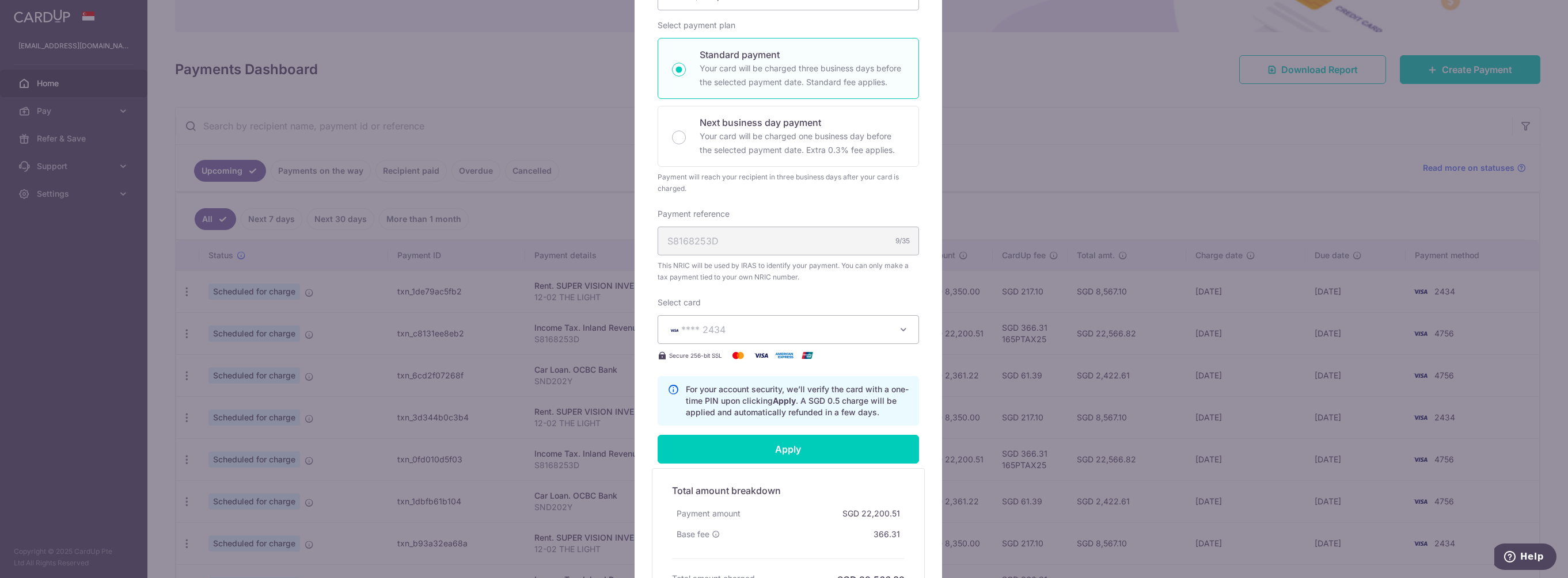
scroll to position [115, 0]
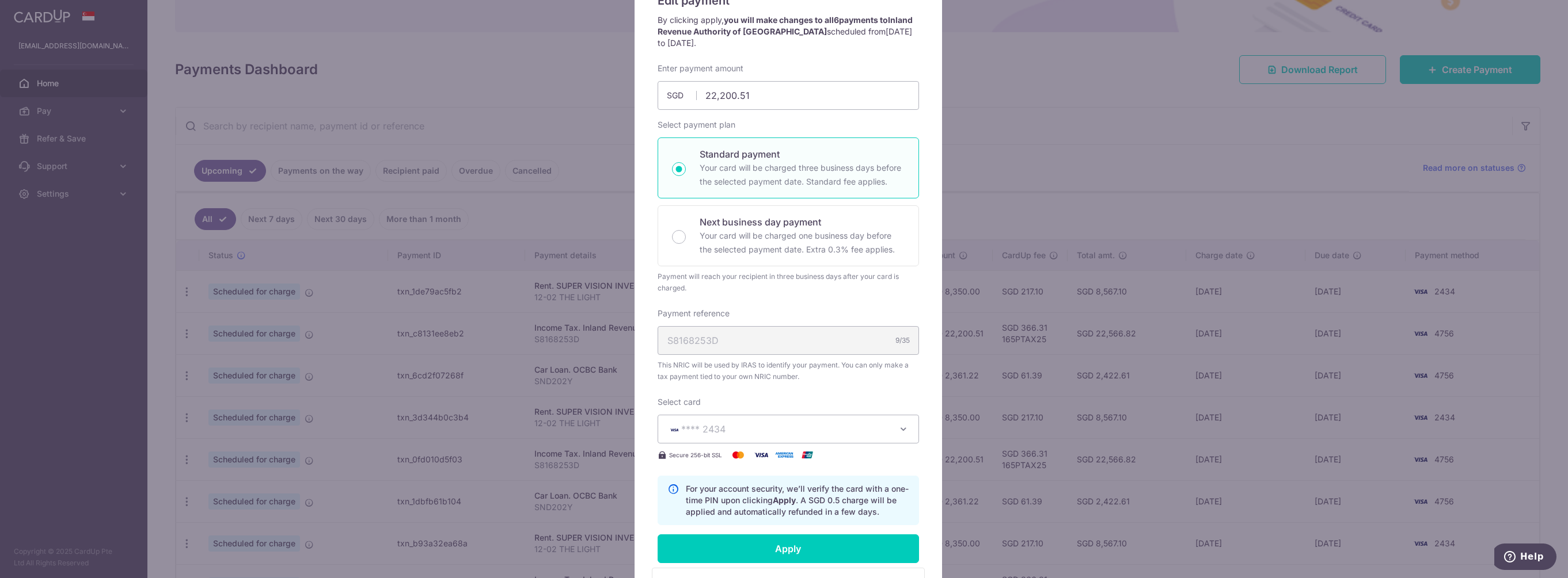
type input "Successfully Applied"
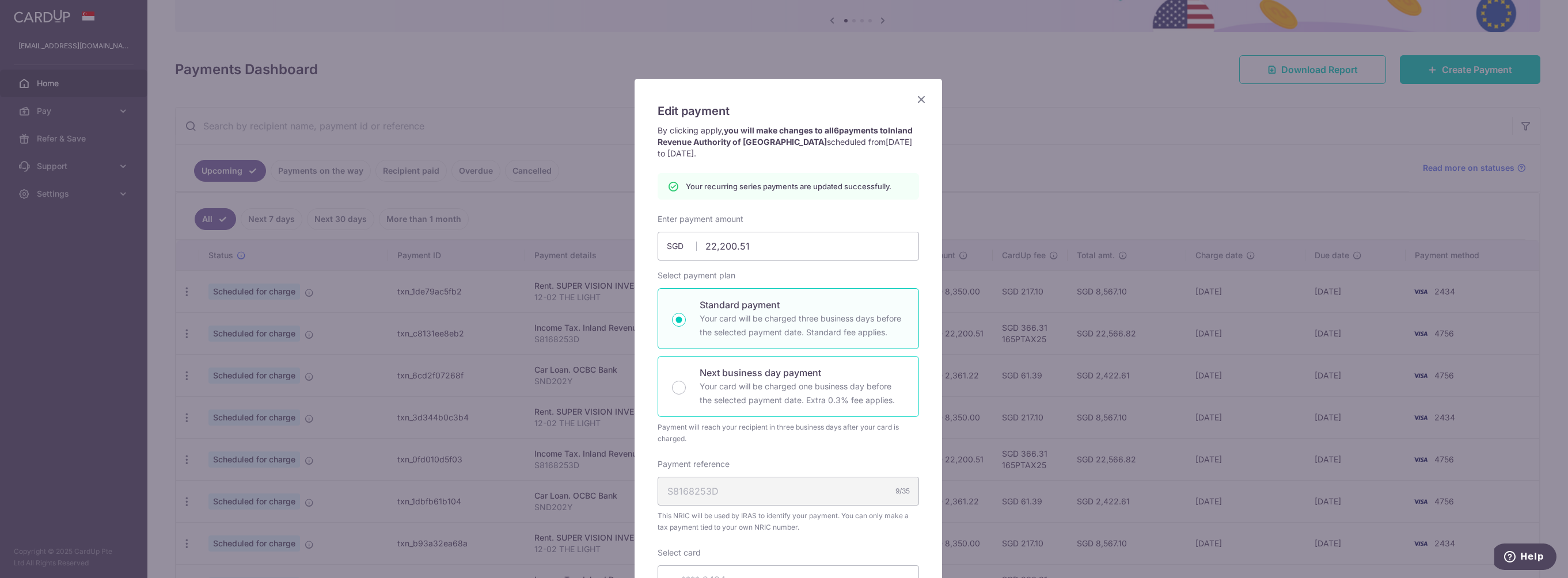
scroll to position [0, 0]
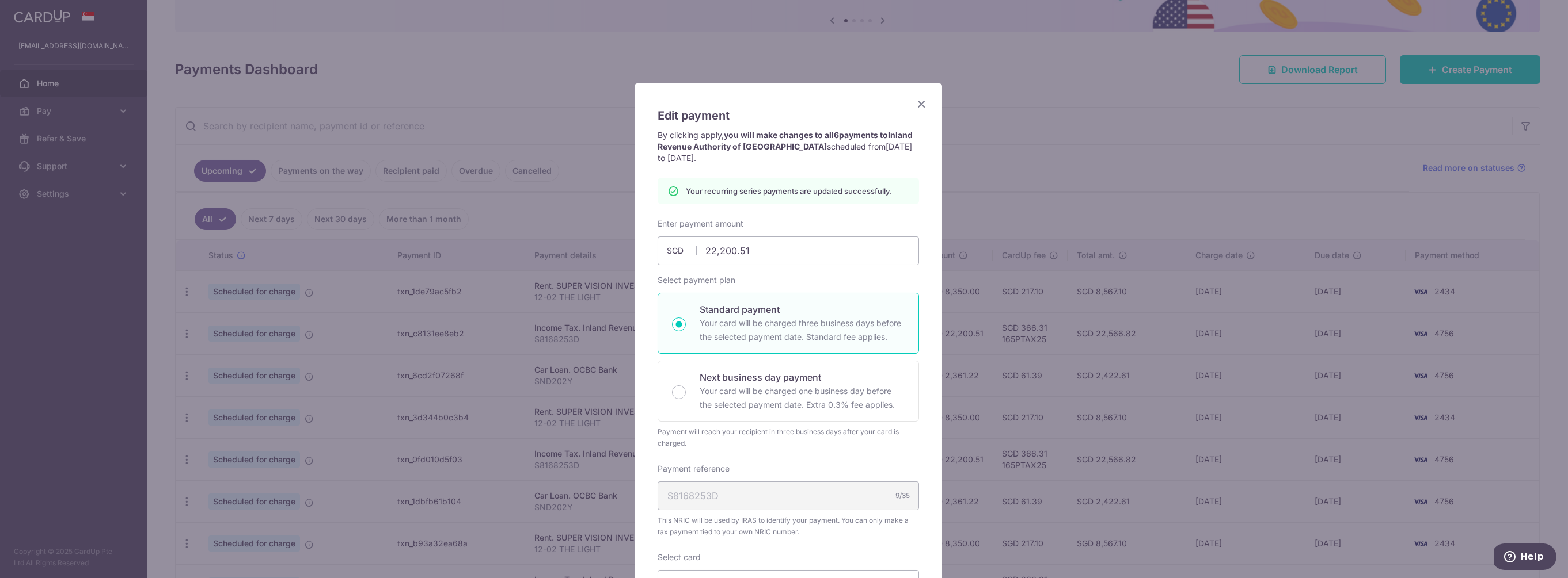
click at [922, 102] on icon "Close" at bounding box center [921, 103] width 13 height 14
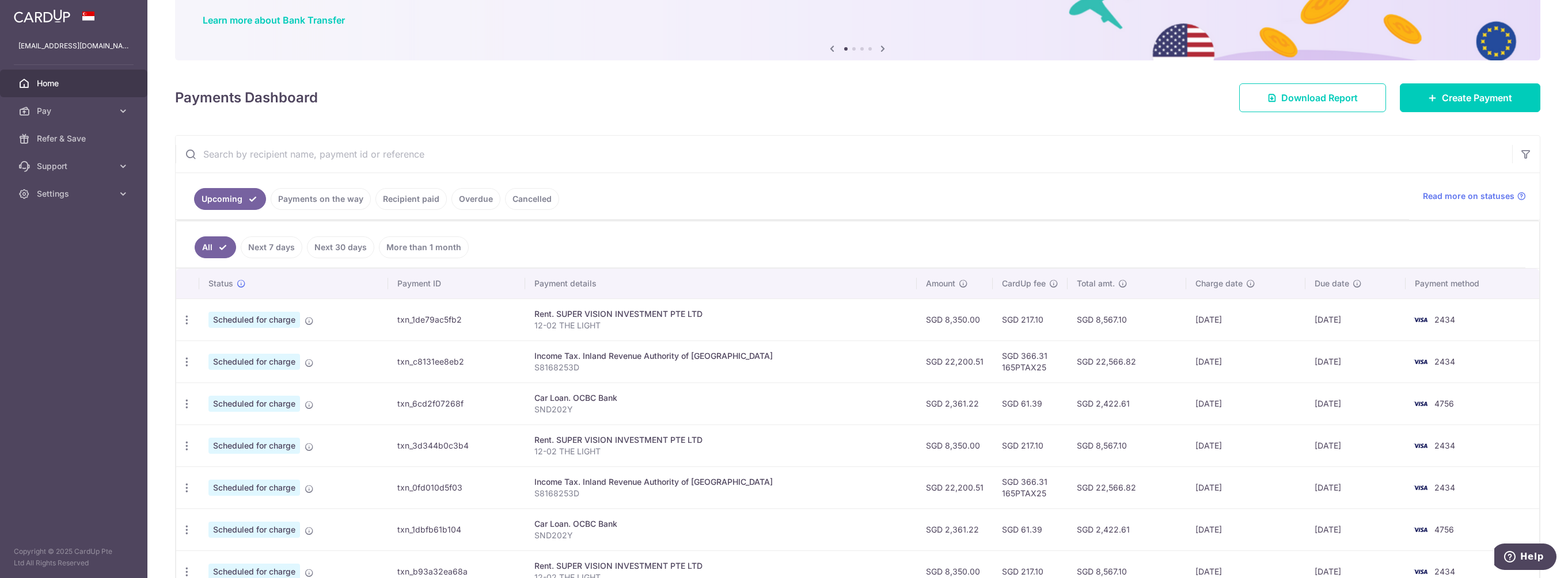
scroll to position [115, 0]
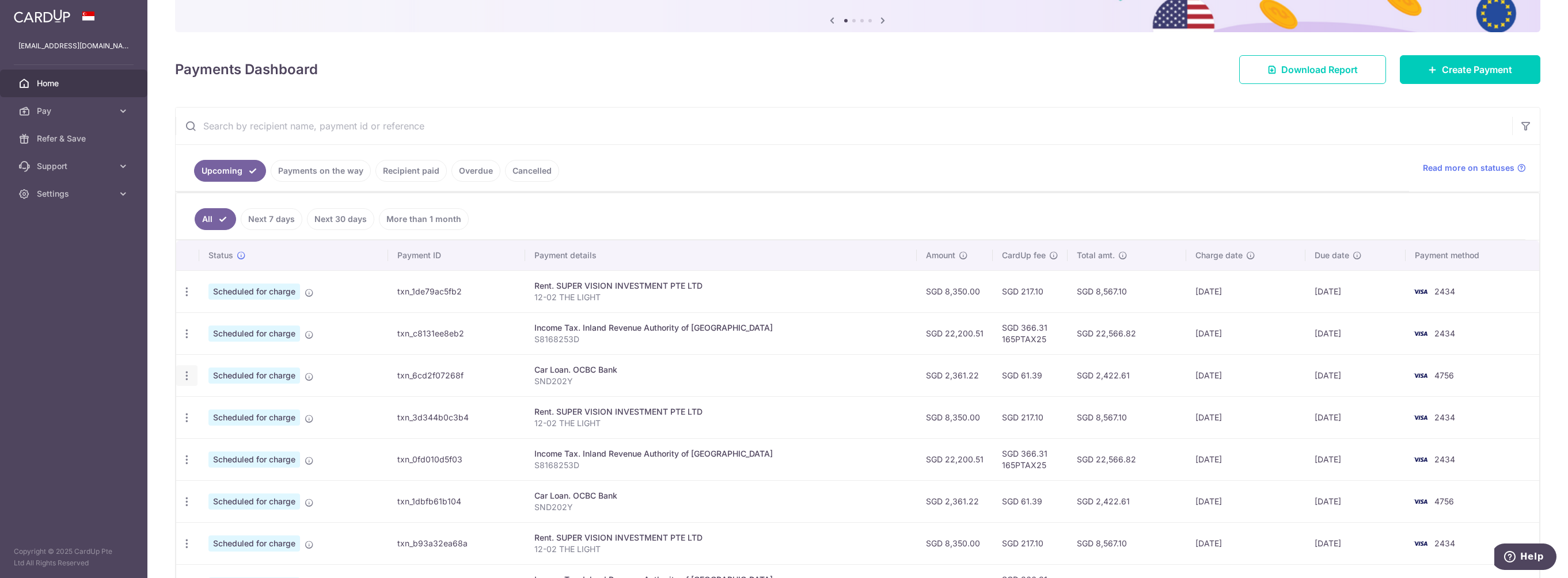
click at [188, 371] on icon "button" at bounding box center [186, 376] width 12 height 12
click at [232, 404] on span "Update payment" at bounding box center [248, 407] width 78 height 13
radio input "true"
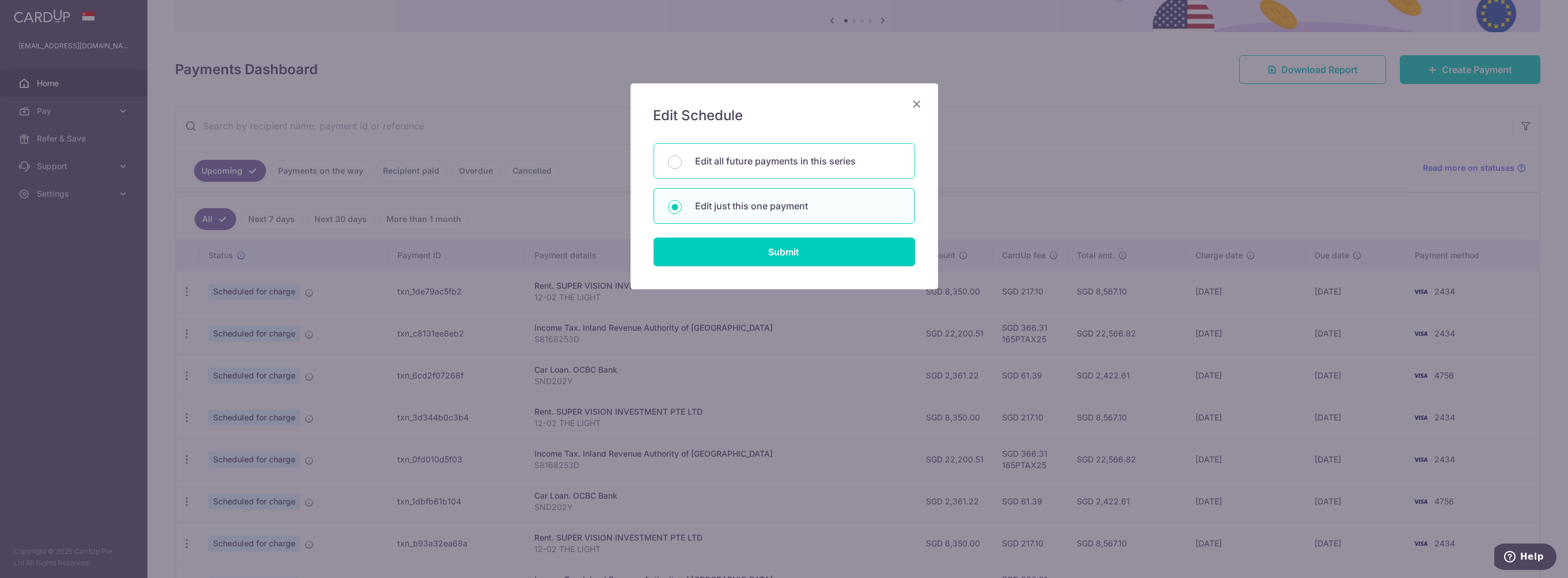
click at [767, 169] on div "Edit all future payments in this series" at bounding box center [784, 161] width 261 height 36
radio input "true"
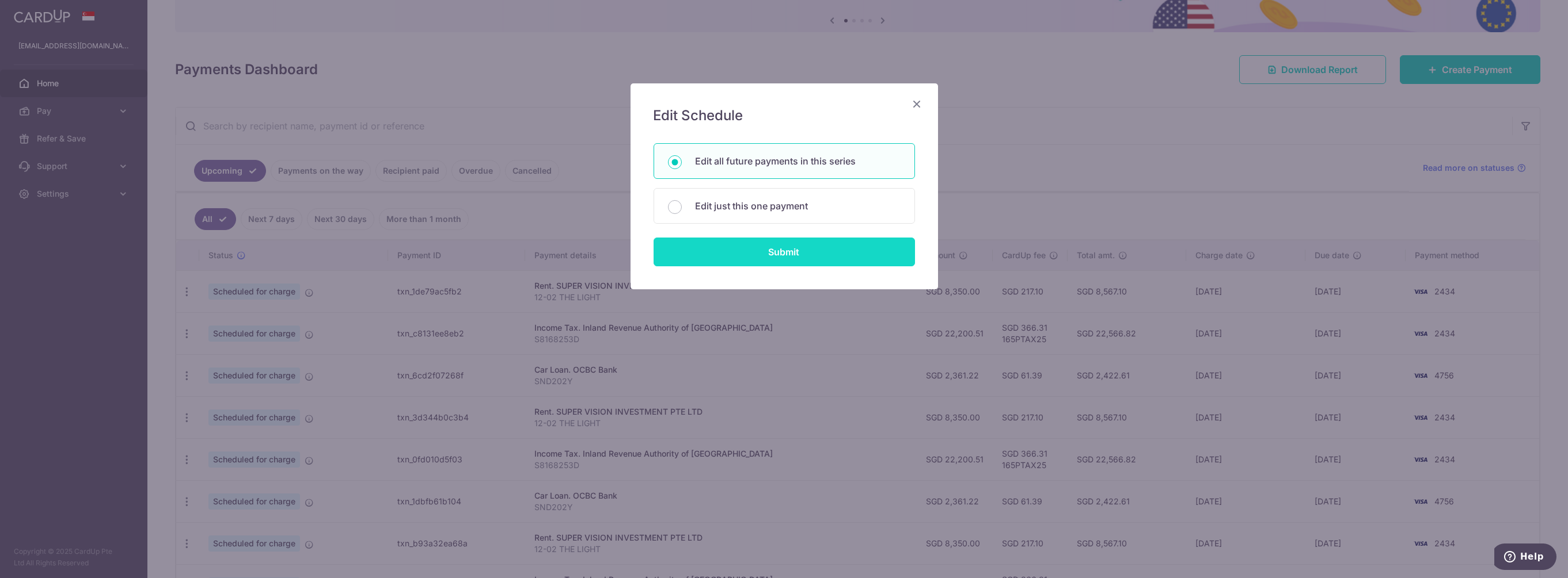
click at [779, 241] on input "Submit" at bounding box center [784, 252] width 261 height 29
radio input "true"
type input "2,361.22"
type input "SND202Y"
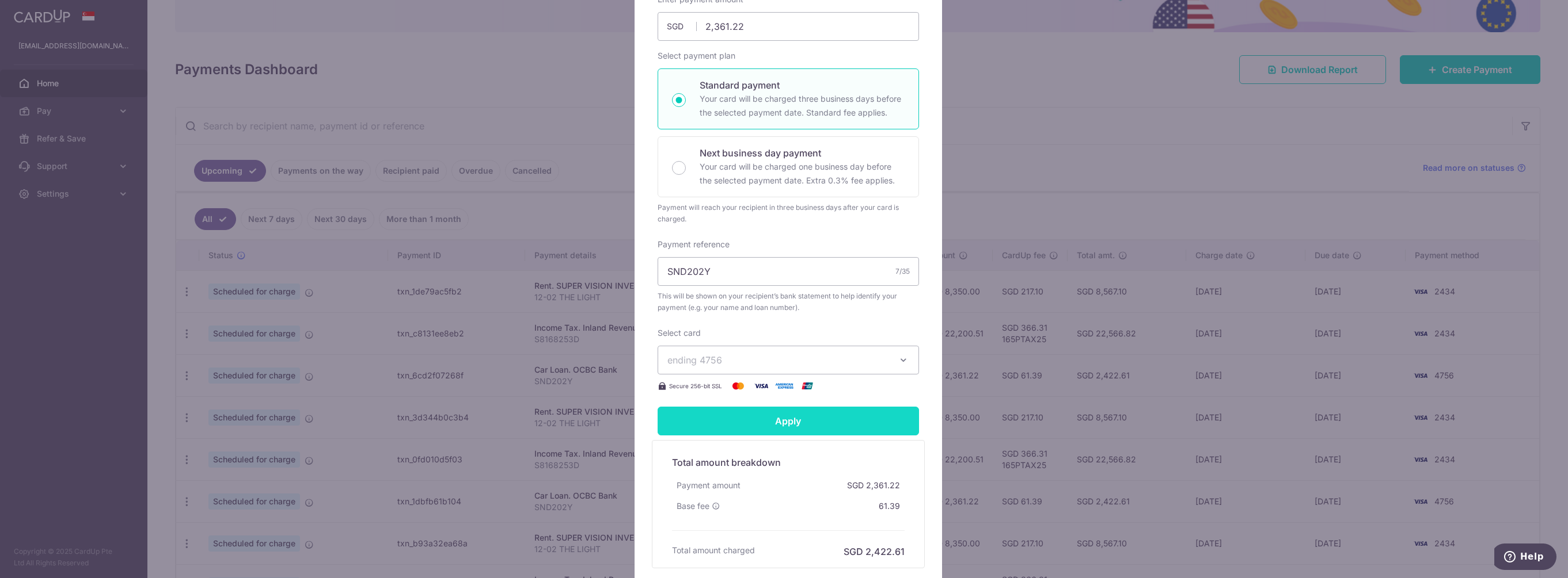
scroll to position [268, 0]
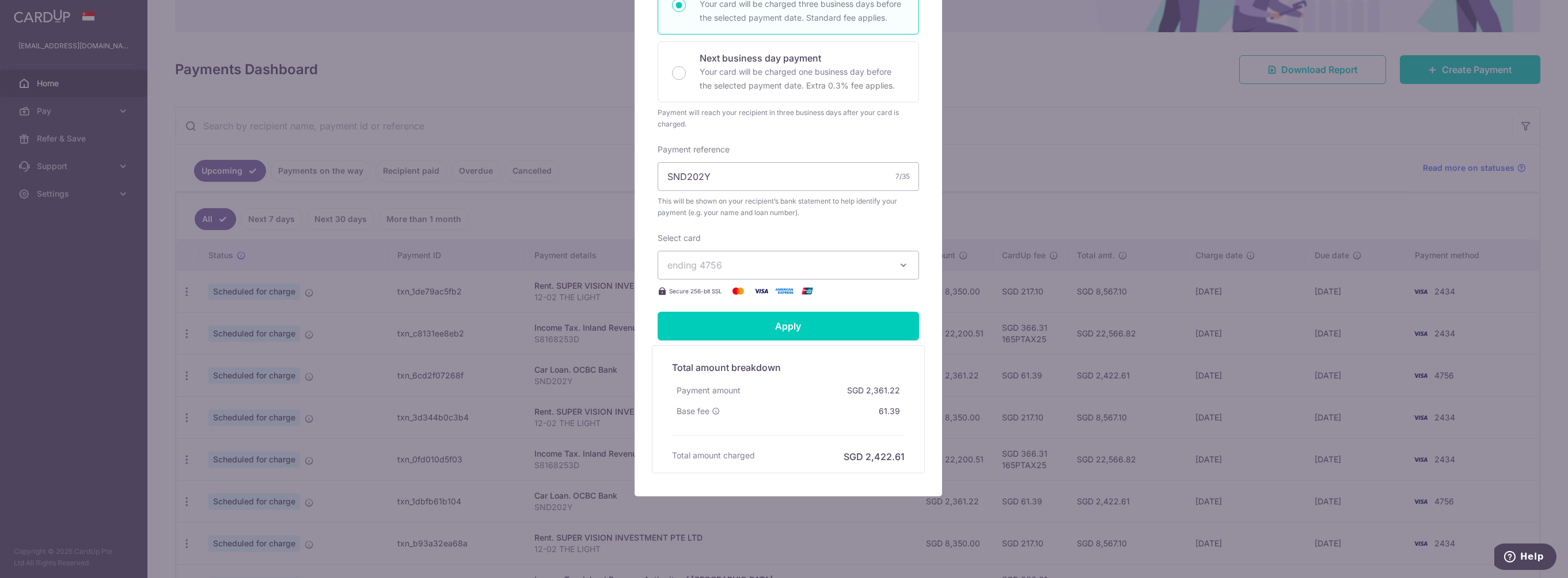
click at [854, 258] on span "ending 4756" at bounding box center [777, 265] width 221 height 13
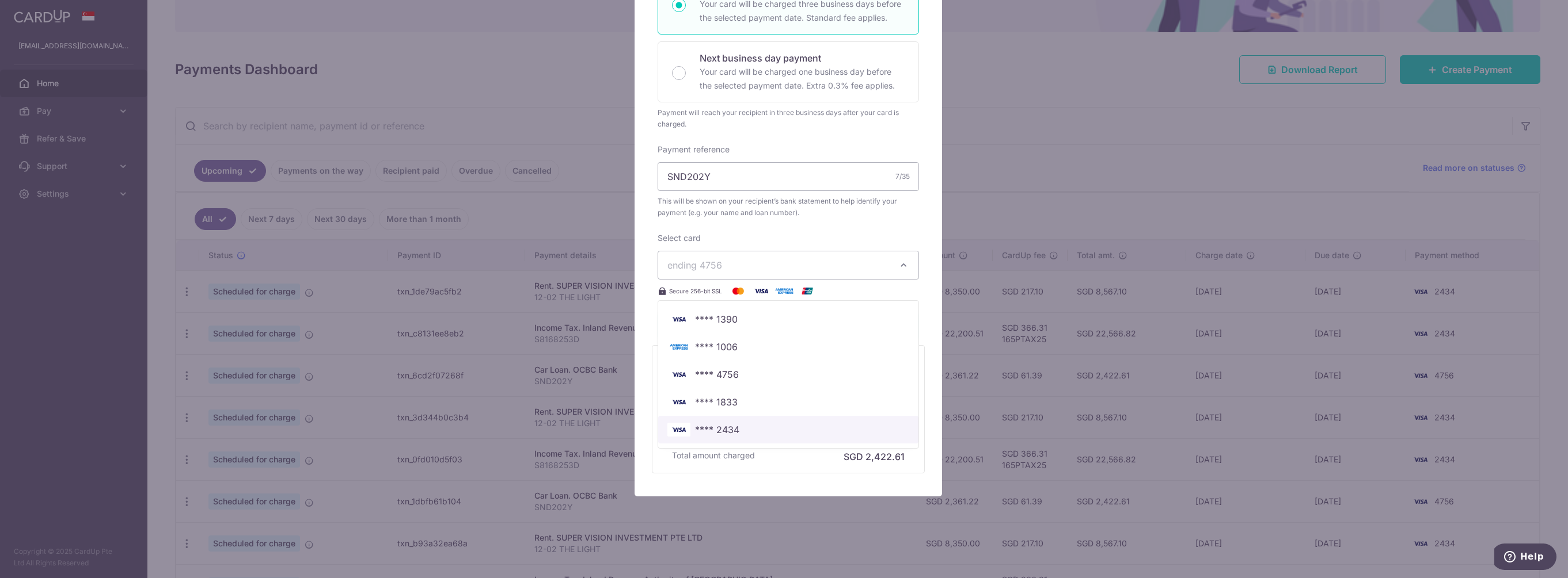
click at [695, 430] on span "**** 2434" at bounding box center [717, 430] width 44 height 13
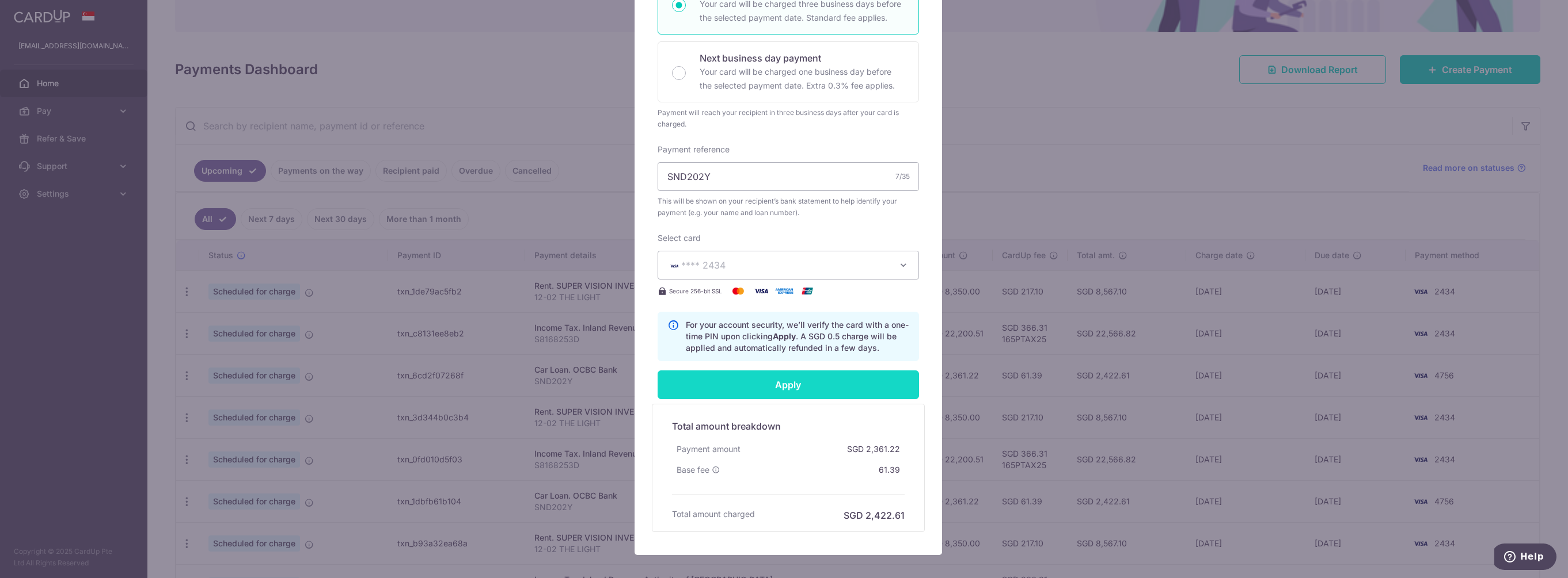
click at [788, 381] on input "Apply" at bounding box center [787, 385] width 261 height 29
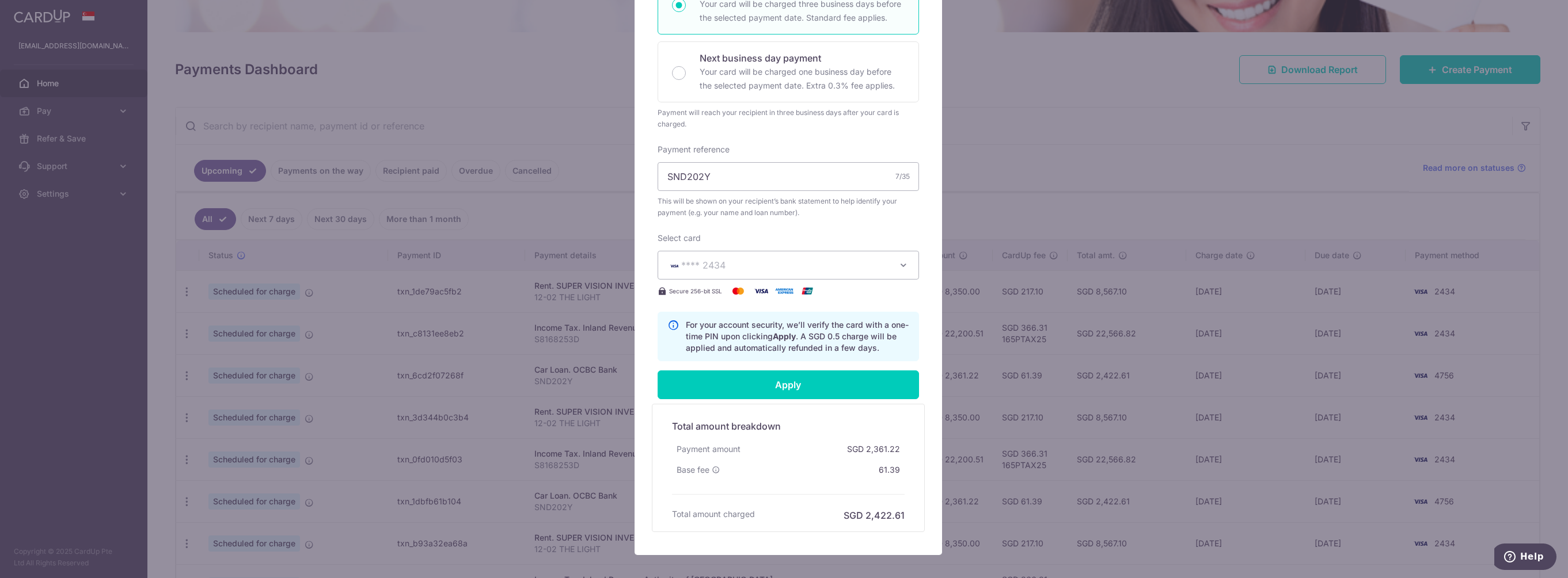
scroll to position [0, 0]
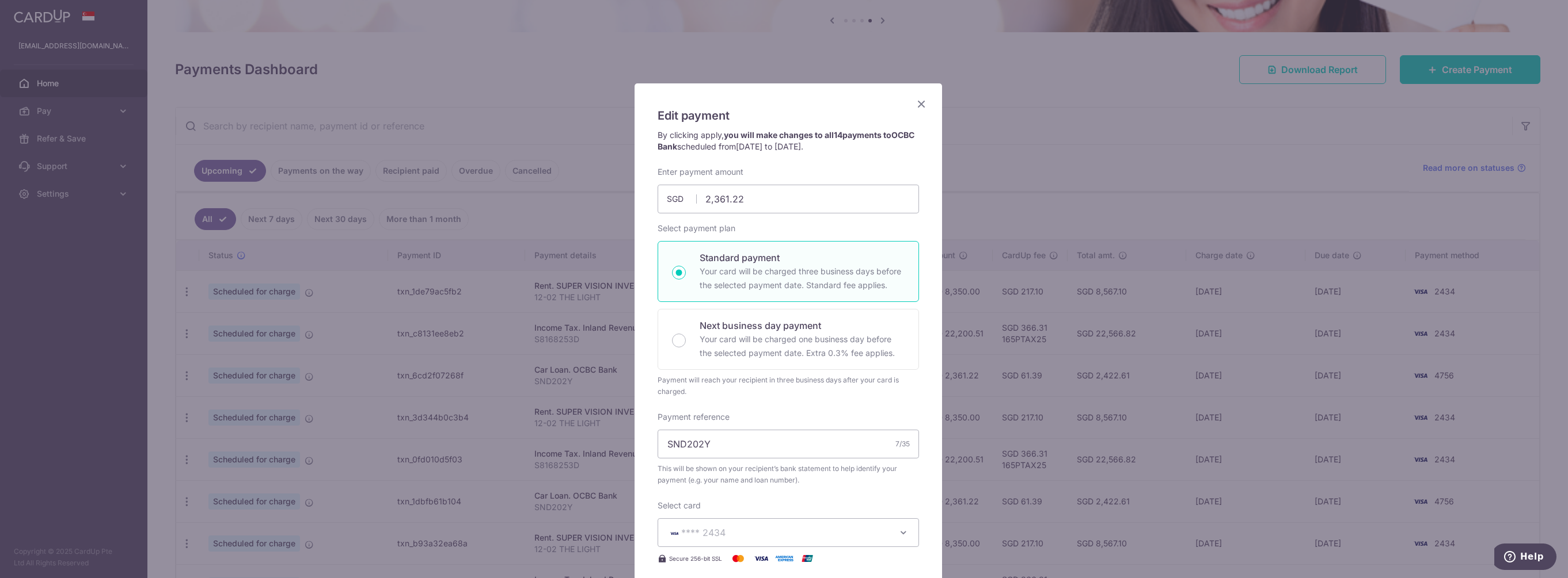
click at [918, 101] on icon "Close" at bounding box center [921, 103] width 13 height 14
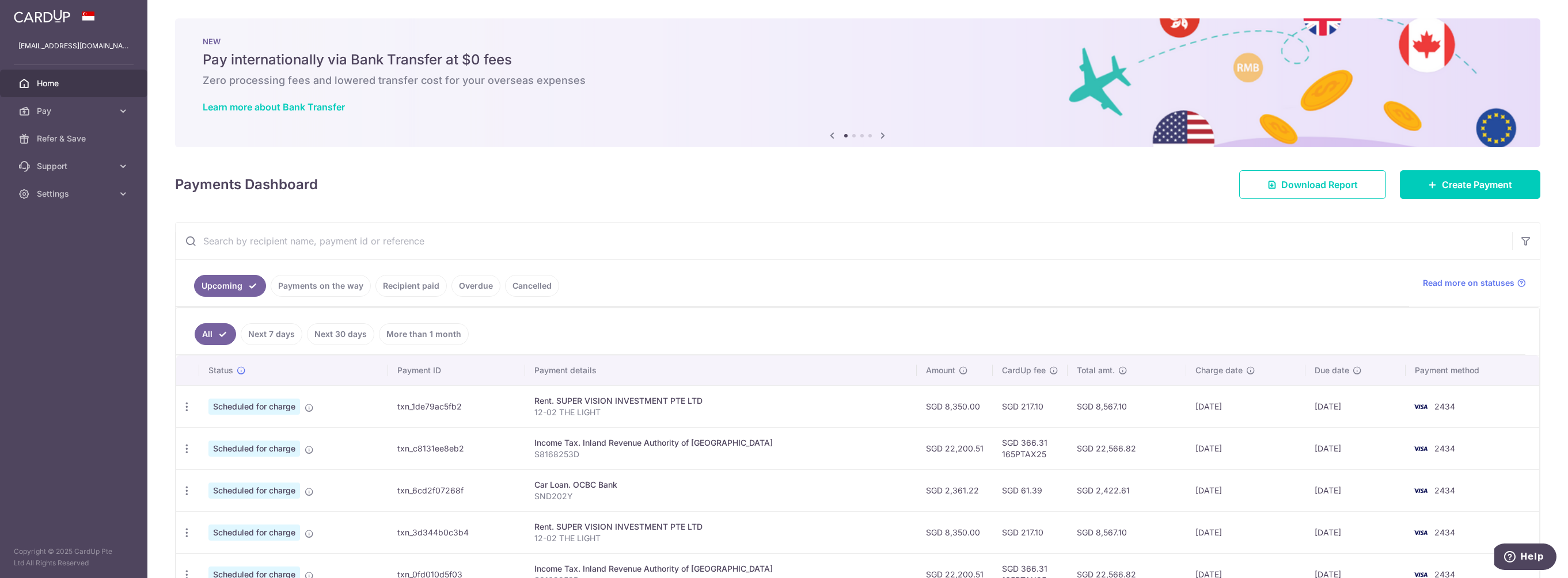
scroll to position [58, 0]
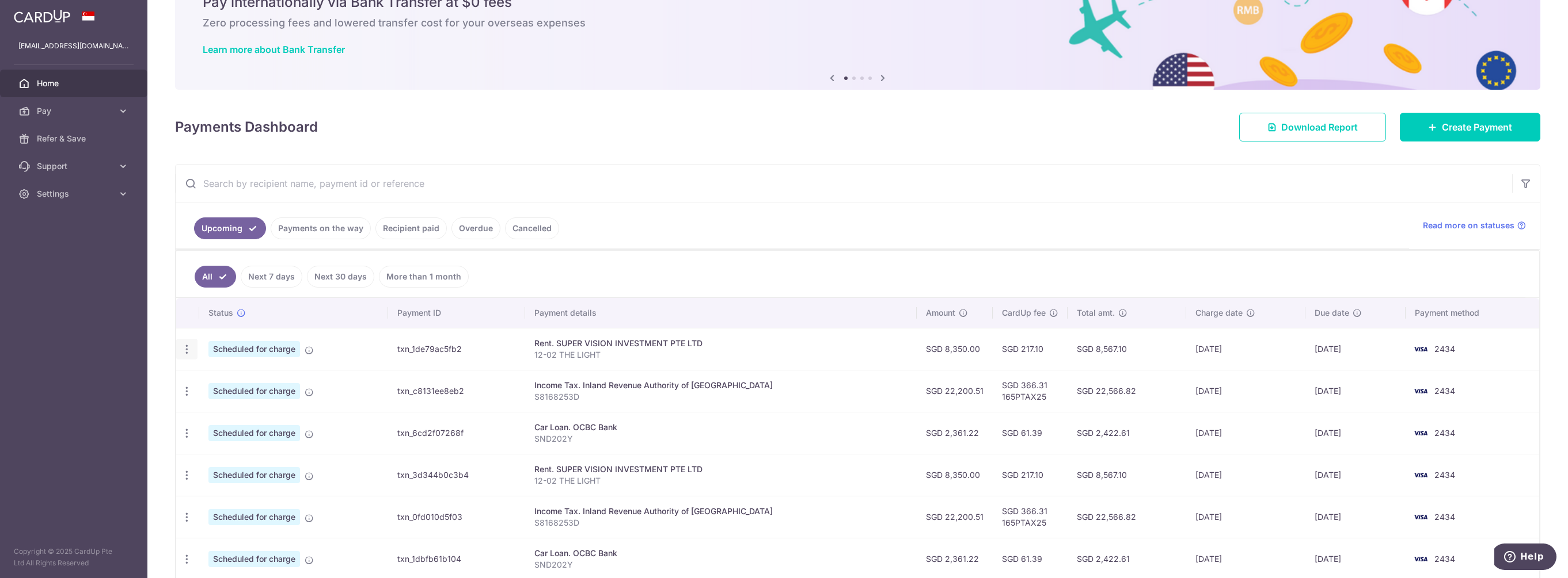
click at [188, 346] on icon "button" at bounding box center [186, 350] width 12 height 12
click at [681, 261] on ul "All Next 7 days Next 30 days More than 1 month" at bounding box center [850, 274] width 1349 height 47
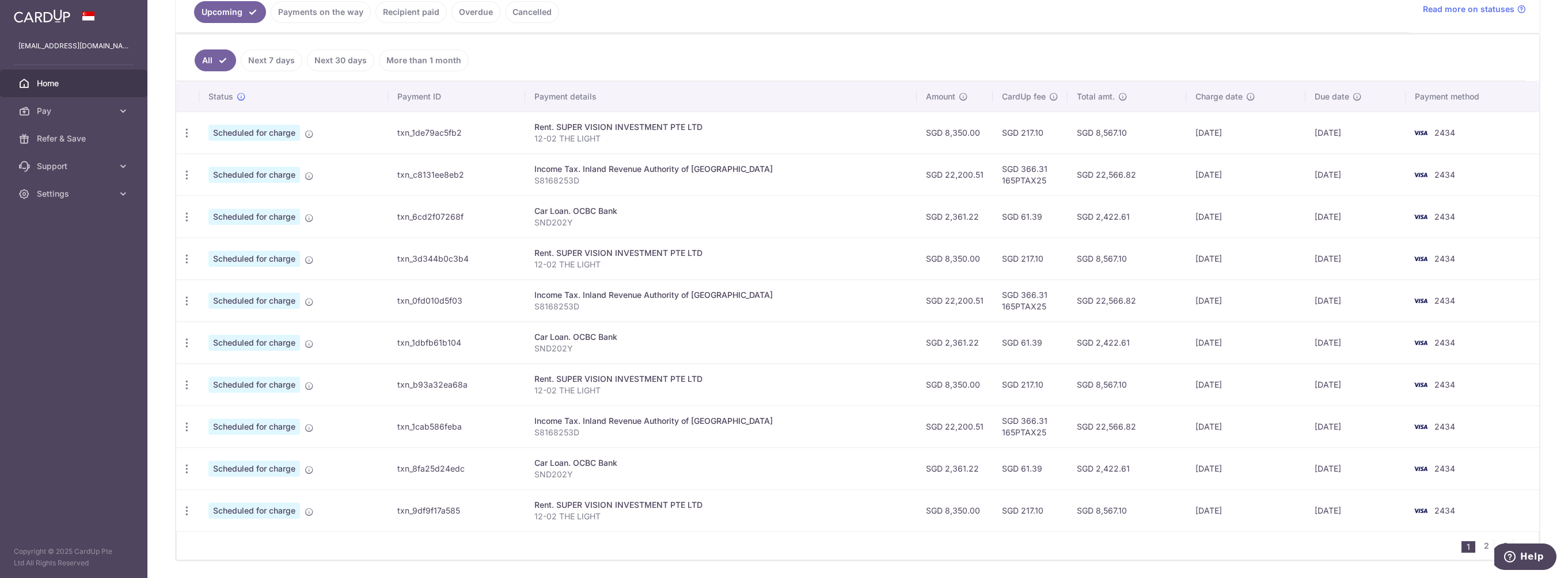
scroll to position [308, 0]
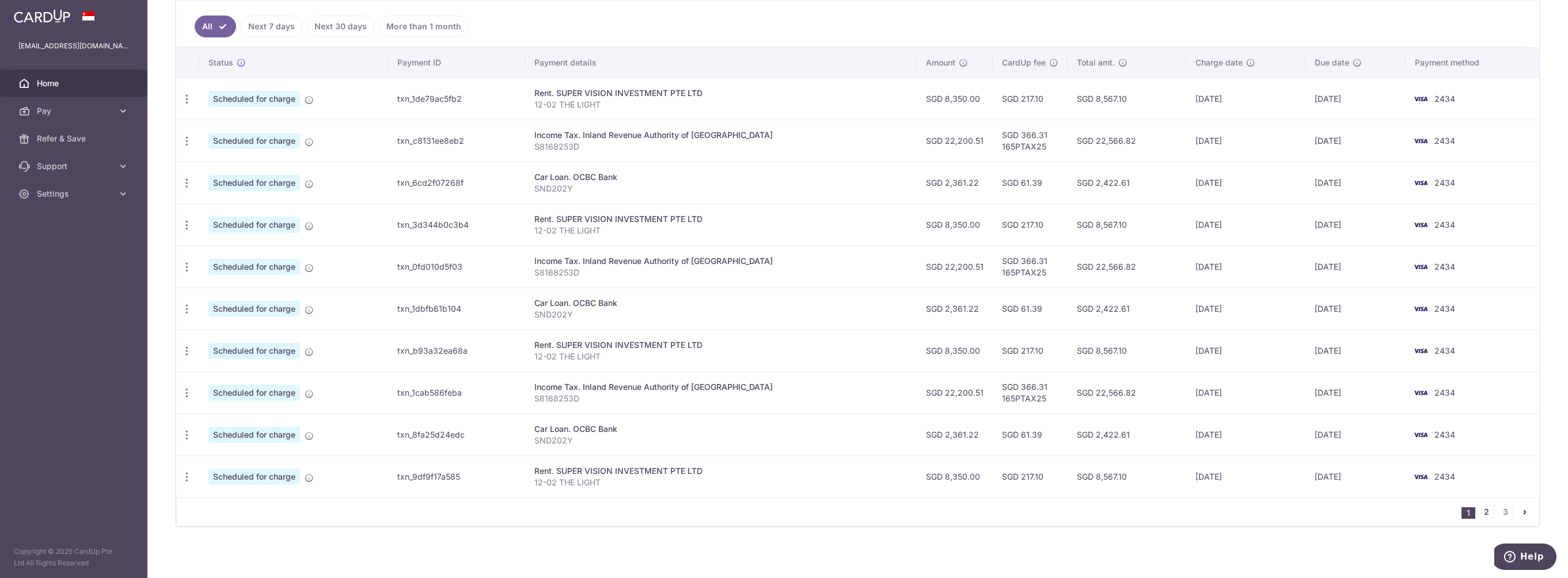
click at [1481, 511] on link "2" at bounding box center [1487, 512] width 13 height 13
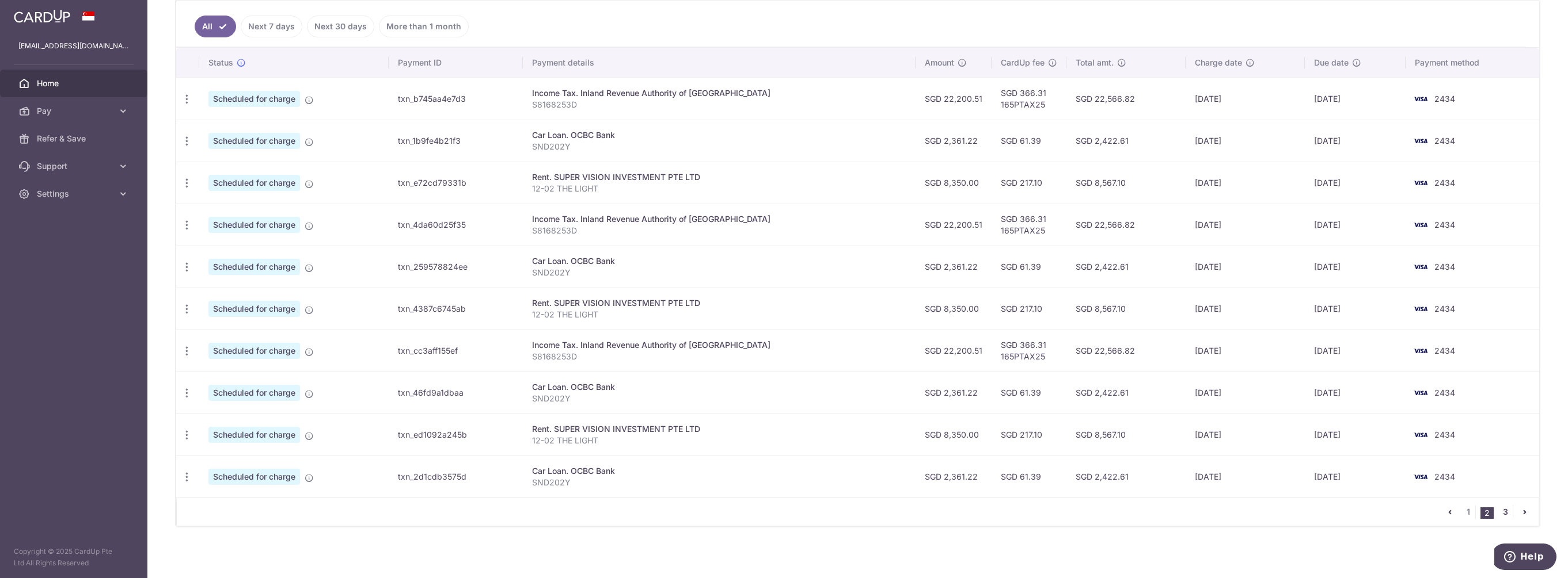
click at [1503, 510] on link "3" at bounding box center [1506, 512] width 13 height 13
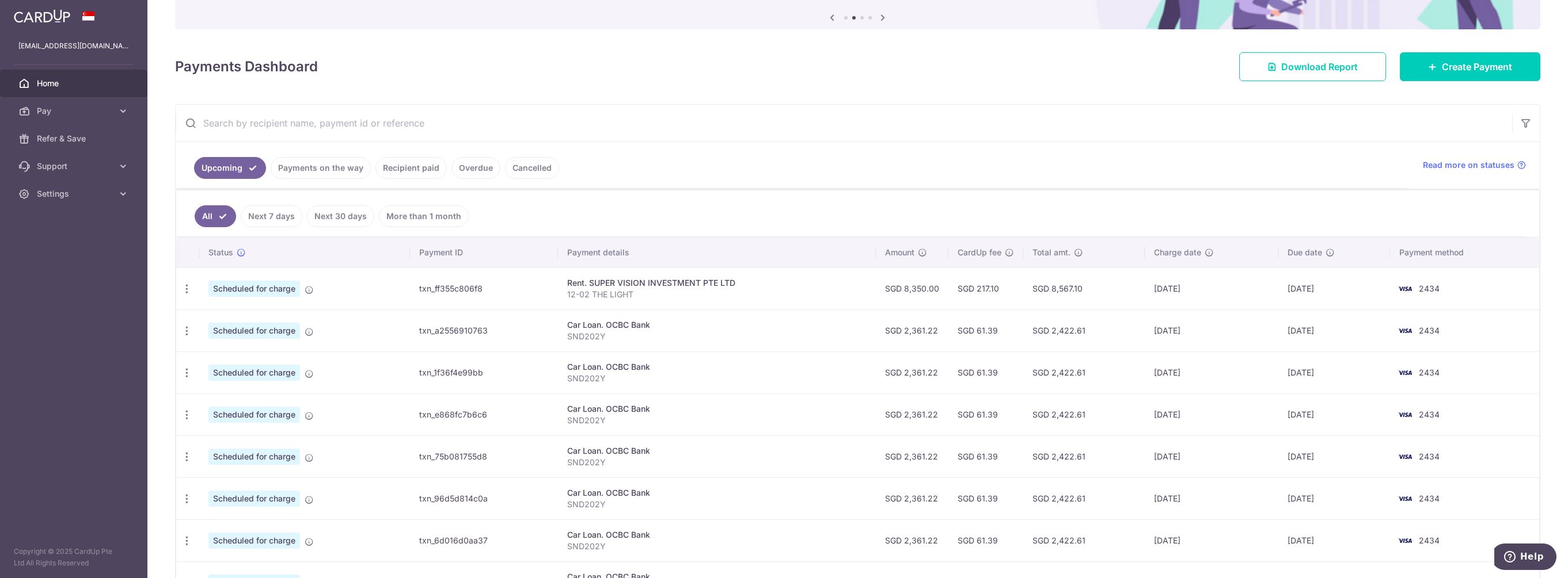
scroll to position [0, 0]
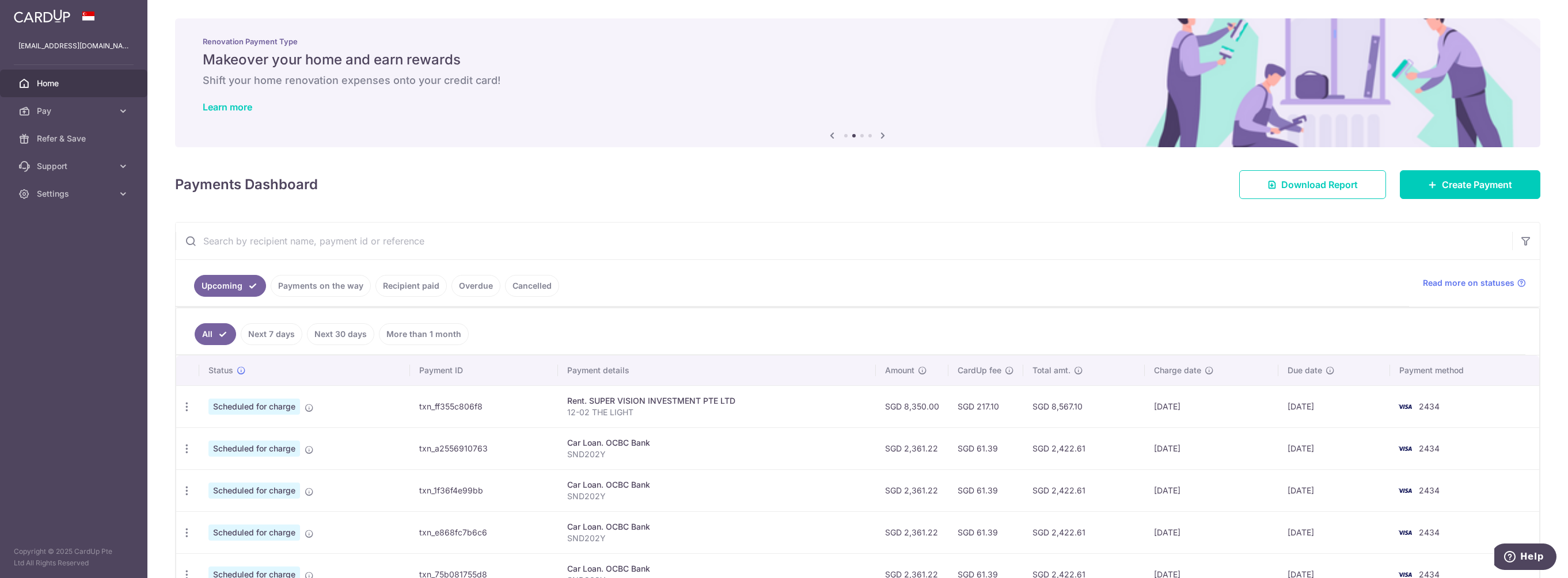
click at [269, 336] on link "Next 7 days" at bounding box center [271, 335] width 61 height 22
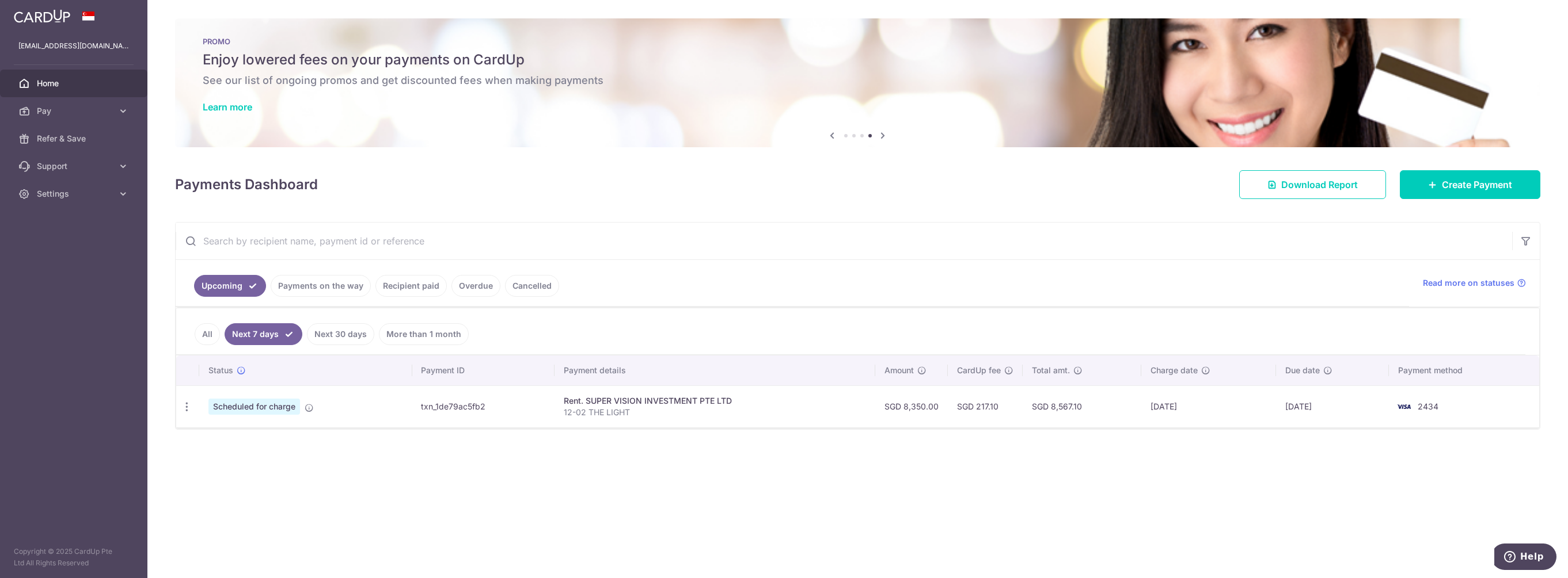
click at [513, 169] on div "Payments Dashboard Download Report Create Payment" at bounding box center [858, 183] width 1366 height 34
